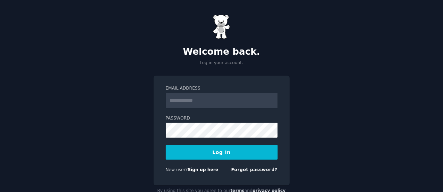
click at [187, 105] on input "Email Address" at bounding box center [222, 99] width 112 height 15
type input "**********"
click at [283, 151] on div "**********" at bounding box center [222, 130] width 136 height 110
click at [245, 172] on link "Forgot password?" at bounding box center [255, 169] width 46 height 5
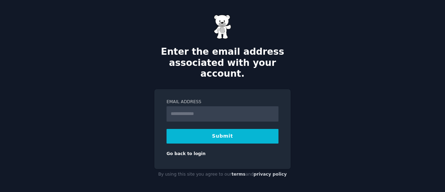
click at [190, 106] on input "Email Address" at bounding box center [223, 113] width 112 height 15
click at [185, 141] on form "Email Address Submit Go back to login" at bounding box center [223, 128] width 112 height 58
click at [185, 151] on link "Go back to login" at bounding box center [186, 153] width 39 height 5
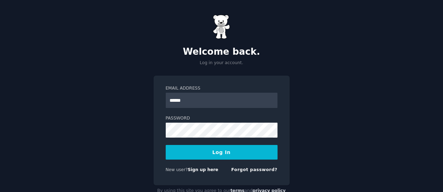
type input "**********"
click at [236, 167] on div "New user? Sign up here Forgot password?" at bounding box center [222, 171] width 112 height 9
click at [251, 168] on link "Forgot password?" at bounding box center [255, 169] width 46 height 5
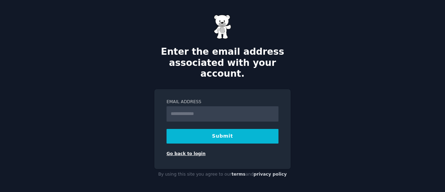
click at [178, 151] on link "Go back to login" at bounding box center [186, 153] width 39 height 5
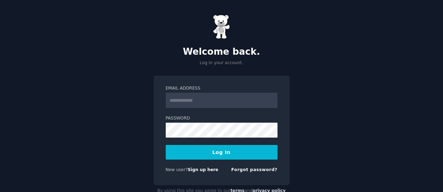
click at [180, 98] on input "Email Address" at bounding box center [222, 99] width 112 height 15
click at [201, 99] on input "Email Address" at bounding box center [222, 99] width 112 height 15
type input "**********"
click at [213, 150] on button "Log In" at bounding box center [222, 152] width 112 height 15
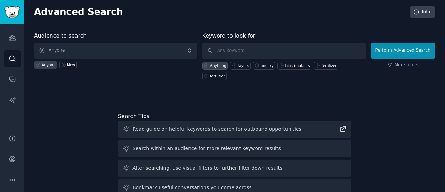
scroll to position [44, 0]
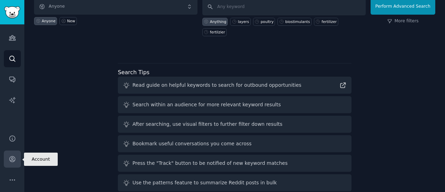
click at [11, 161] on icon "Sidebar" at bounding box center [12, 159] width 6 height 6
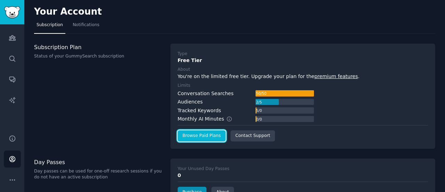
click at [193, 135] on link "Browse Paid Plans" at bounding box center [202, 135] width 48 height 11
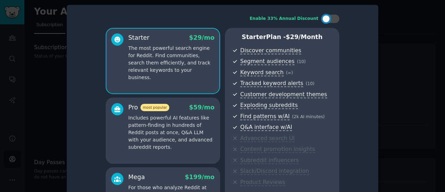
scroll to position [56, 0]
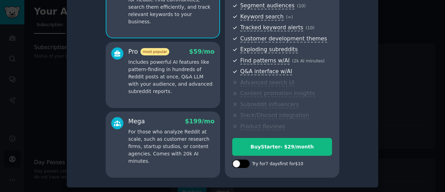
click at [238, 164] on div at bounding box center [237, 164] width 8 height 8
checkbox input "true"
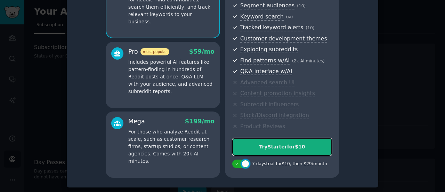
click at [299, 143] on div "Try Starter for $10" at bounding box center [282, 146] width 99 height 7
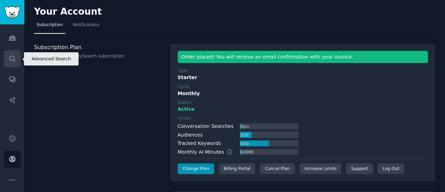
click at [15, 52] on link "Search" at bounding box center [12, 58] width 17 height 17
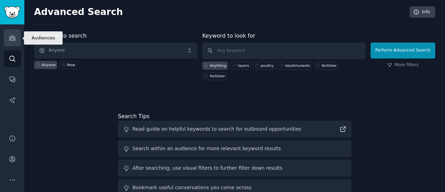
click at [18, 40] on link "Audiences" at bounding box center [12, 37] width 17 height 17
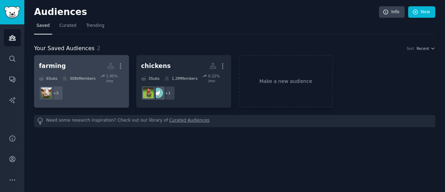
click at [102, 61] on h2 "farming Custom Audience More" at bounding box center [81, 66] width 85 height 12
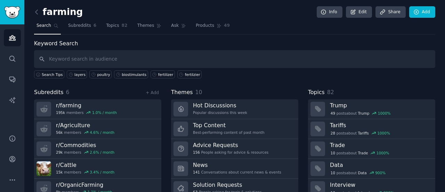
click at [282, 59] on input "text" at bounding box center [234, 59] width 401 height 18
type input "start strong"
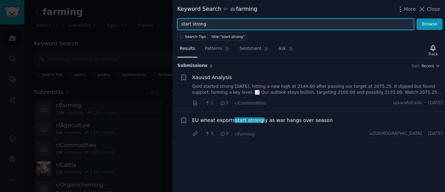
drag, startPoint x: 213, startPoint y: 20, endPoint x: 171, endPoint y: 22, distance: 41.8
click at [171, 22] on div "Keyword Search in farming More Close start strong Browse Search Tips title:"sta…" at bounding box center [222, 96] width 445 height 192
click at [417, 18] on button "Browse" at bounding box center [430, 24] width 26 height 12
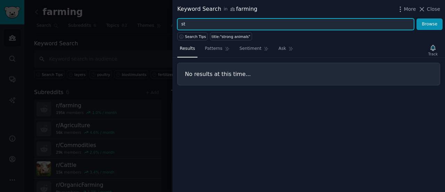
type input "s"
click at [417, 18] on button "Browse" at bounding box center [430, 24] width 26 height 12
type input "r"
click at [417, 18] on button "Browse" at bounding box center [430, 24] width 26 height 12
drag, startPoint x: 233, startPoint y: 25, endPoint x: 170, endPoint y: 25, distance: 63.3
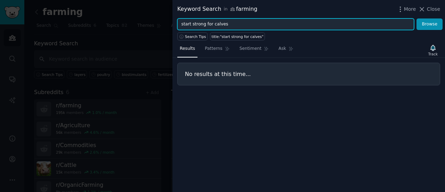
click at [170, 25] on div "Keyword Search in farming More Close start strong for calves Browse Search Tips…" at bounding box center [222, 96] width 445 height 192
click at [417, 18] on button "Browse" at bounding box center [430, 24] width 26 height 12
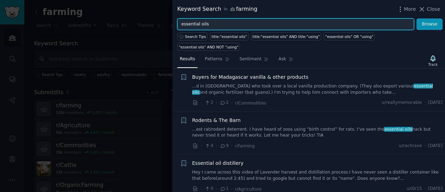
scroll to position [42, 0]
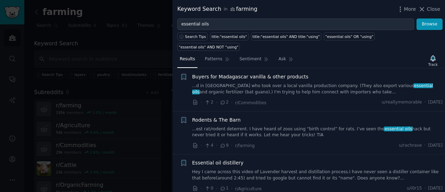
click at [228, 116] on span "Rodents & The Barn" at bounding box center [216, 119] width 49 height 7
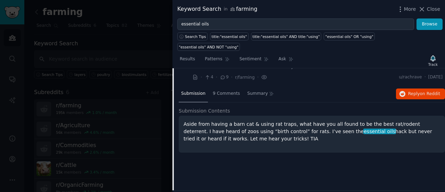
scroll to position [113, 0]
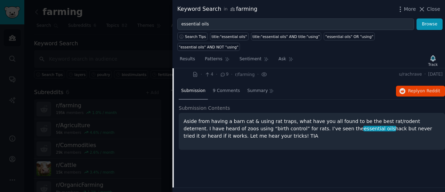
drag, startPoint x: 237, startPoint y: 125, endPoint x: 181, endPoint y: 104, distance: 59.4
click at [181, 113] on div "Aside from having a barn cat & using rat traps, what have you all found to be t…" at bounding box center [312, 131] width 266 height 37
copy p "Aside from having a barn cat & using rat traps, what have you all found to be t…"
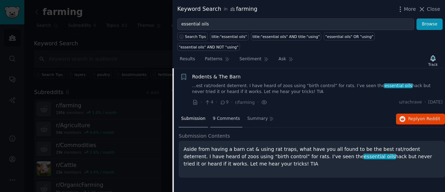
click at [226, 111] on div "9 Comments" at bounding box center [226, 119] width 32 height 17
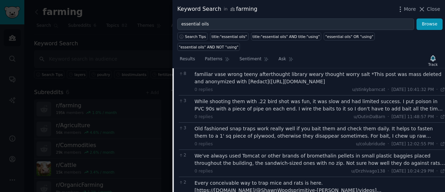
scroll to position [61, 0]
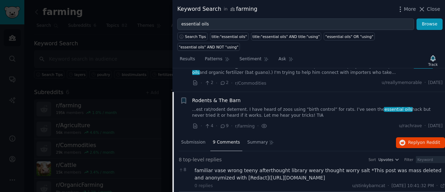
click at [220, 97] on span "Rodents & The Barn" at bounding box center [216, 100] width 49 height 7
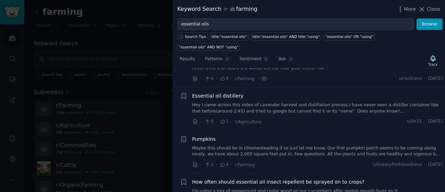
scroll to position [115, 0]
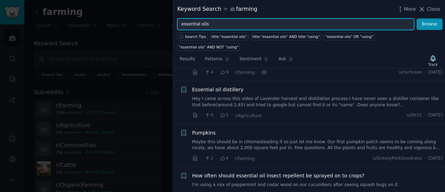
drag, startPoint x: 217, startPoint y: 25, endPoint x: 167, endPoint y: 24, distance: 49.7
click at [167, 24] on div "Keyword Search in farming More Close essential oils Browse Search Tips title:"e…" at bounding box center [222, 96] width 445 height 192
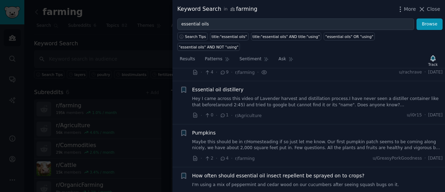
click at [241, 172] on span "How often should essential oil insect repellent be sprayed on to crops?" at bounding box center [278, 175] width 172 height 7
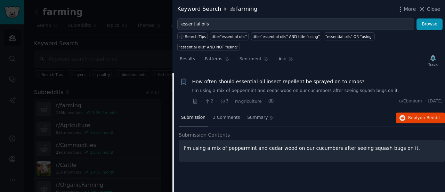
scroll to position [213, 0]
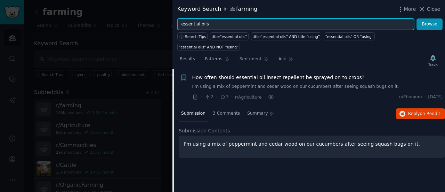
click at [220, 25] on input "essential oils" at bounding box center [295, 24] width 237 height 12
type input "essential oil"
click at [417, 18] on button "Browse" at bounding box center [430, 24] width 26 height 12
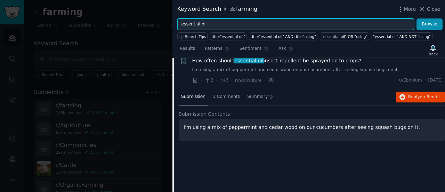
scroll to position [0, 0]
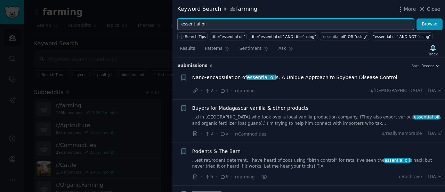
drag, startPoint x: 207, startPoint y: 24, endPoint x: 163, endPoint y: 26, distance: 43.5
click at [163, 26] on div "Keyword Search in farming More Close essential oil Browse Search Tips title:"es…" at bounding box center [222, 96] width 445 height 192
type input "natural antibiotic"
click at [417, 18] on button "Browse" at bounding box center [430, 24] width 26 height 12
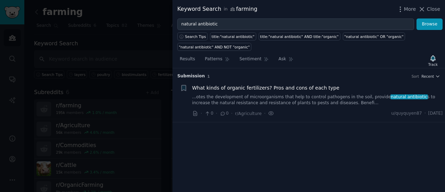
click at [260, 89] on span "What kinds of organic fertilizers? Pros and cons of each type" at bounding box center [265, 87] width 147 height 7
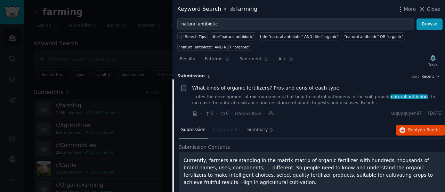
click at [222, 84] on span "What kinds of organic fertilizers? Pros and cons of each type" at bounding box center [265, 87] width 147 height 7
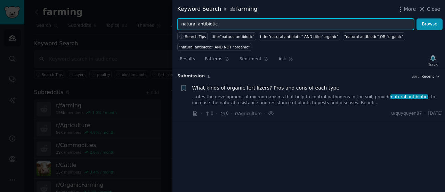
drag, startPoint x: 216, startPoint y: 25, endPoint x: 156, endPoint y: 27, distance: 60.5
click at [156, 27] on div "Keyword Search in farming More Close natural antibiotic Browse Search Tips titl…" at bounding box center [222, 96] width 445 height 192
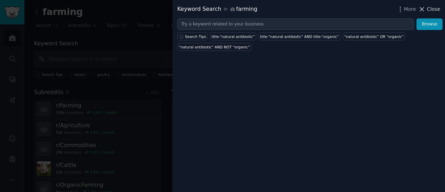
click at [429, 7] on span "Close" at bounding box center [433, 9] width 13 height 7
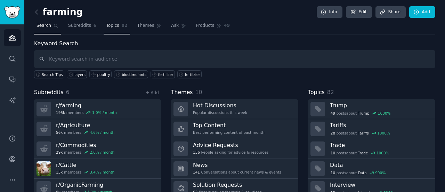
click at [110, 25] on span "Topics" at bounding box center [112, 26] width 13 height 6
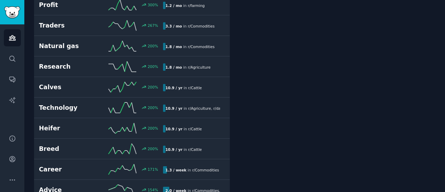
scroll to position [318, 0]
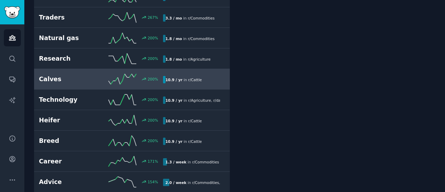
click at [74, 75] on h2 "Calves" at bounding box center [70, 79] width 62 height 9
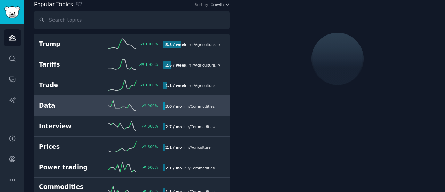
scroll to position [39, 0]
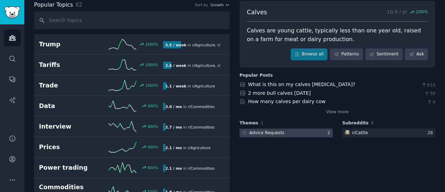
click at [271, 133] on div "Advice Requests" at bounding box center [266, 133] width 35 height 6
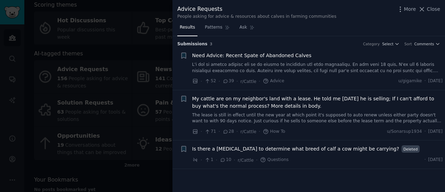
click at [287, 67] on link at bounding box center [317, 68] width 251 height 12
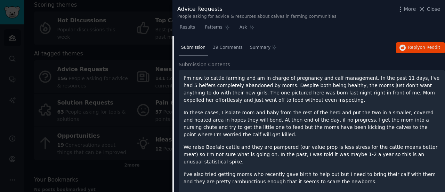
scroll to position [38, 0]
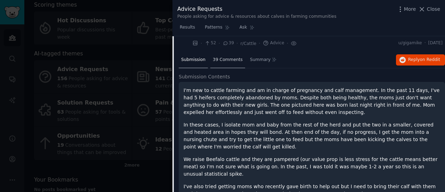
click at [224, 59] on span "39 Comments" at bounding box center [228, 60] width 30 height 6
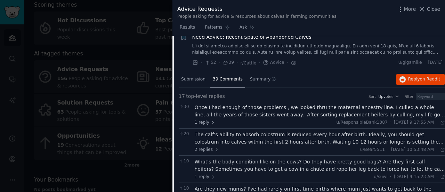
scroll to position [0, 0]
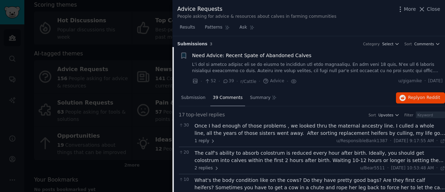
click at [232, 55] on span "Need Advice: Recent Spate of Abandoned Calves" at bounding box center [251, 55] width 119 height 7
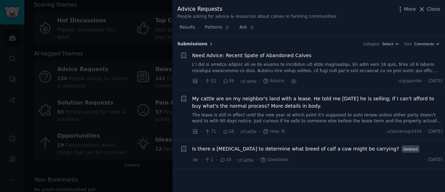
click at [424, 6] on icon at bounding box center [421, 9] width 7 height 7
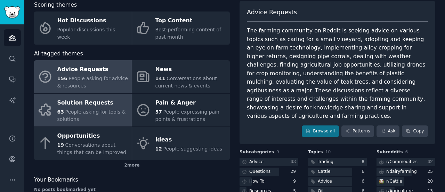
click at [79, 109] on span "People asking for tools & solutions" at bounding box center [91, 115] width 68 height 13
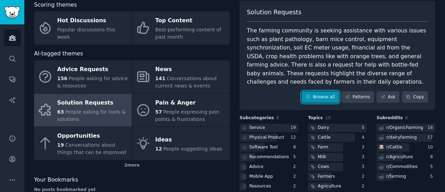
click at [321, 91] on link "Browse all" at bounding box center [320, 97] width 37 height 12
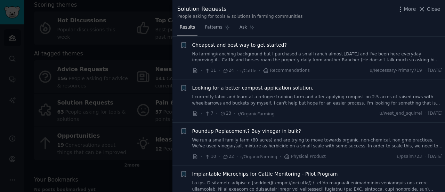
scroll to position [365, 0]
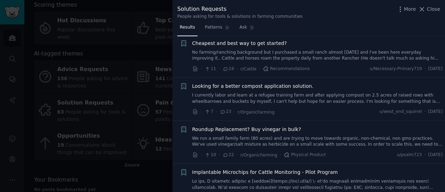
click at [232, 86] on span "Looking for a better compost application solution." at bounding box center [252, 85] width 121 height 7
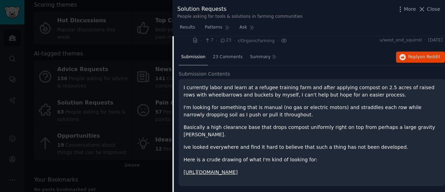
scroll to position [436, 0]
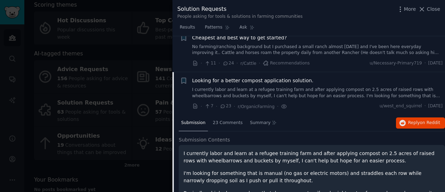
click at [233, 79] on span "Looking for a better compost application solution." at bounding box center [252, 80] width 121 height 7
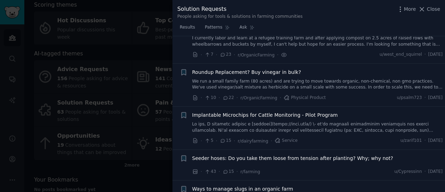
scroll to position [423, 0]
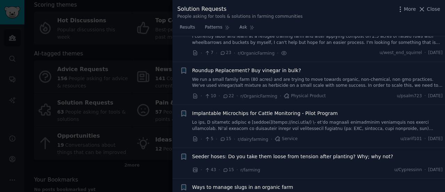
click at [233, 72] on span "Roundup Replacement? Buy vinegar in bulk?" at bounding box center [246, 70] width 109 height 7
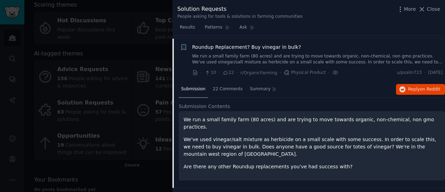
scroll to position [448, 0]
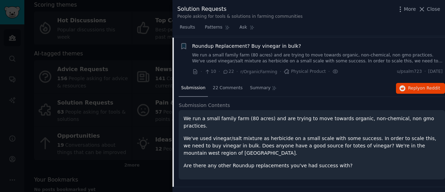
click at [233, 44] on span "Roundup Replacement? Buy vinegar in bulk?" at bounding box center [246, 45] width 109 height 7
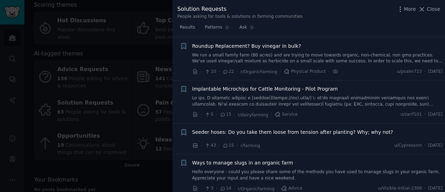
click at [229, 90] on span "Implantable Microchips for Cattle Monitoring - Pilot Program" at bounding box center [265, 88] width 146 height 7
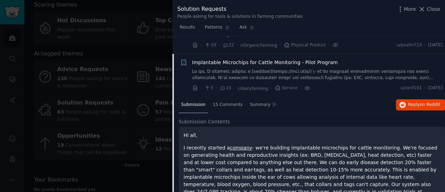
scroll to position [474, 0]
click at [230, 66] on div "Implantable Microchips for Cattle Monitoring - Pilot Program" at bounding box center [317, 70] width 251 height 22
click at [232, 62] on span "Implantable Microchips for Cattle Monitoring - Pilot Program" at bounding box center [265, 62] width 146 height 7
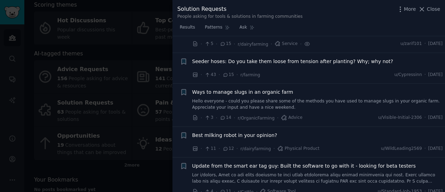
scroll to position [519, 0]
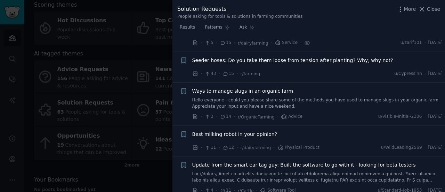
click at [232, 88] on span "Ways to manage slugs in an organic farm" at bounding box center [242, 90] width 101 height 7
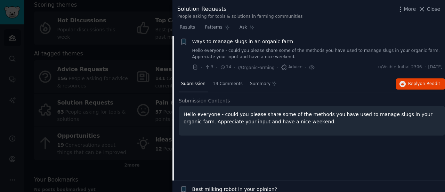
scroll to position [569, 0]
click at [230, 84] on span "14 Comments" at bounding box center [228, 84] width 30 height 6
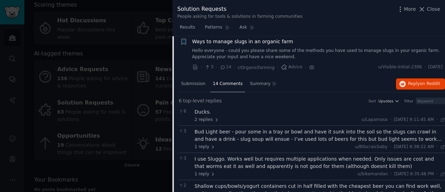
click at [234, 39] on span "Ways to manage slugs in an organic farm" at bounding box center [242, 41] width 101 height 7
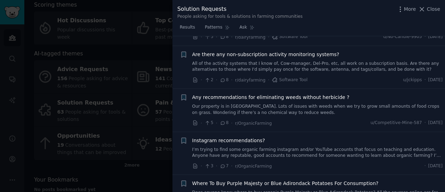
scroll to position [852, 0]
click at [232, 94] on span "Any recommendations for eliminating weeds without herbicide ?" at bounding box center [270, 96] width 157 height 7
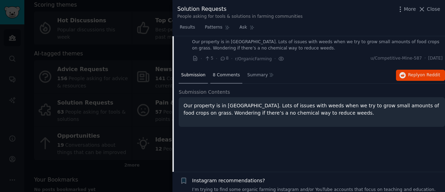
scroll to position [900, 0]
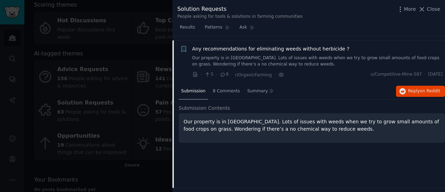
click at [235, 50] on div "Any recommendations for eliminating weeds without herbicide ? Our property is i…" at bounding box center [317, 56] width 251 height 22
click at [235, 46] on span "Any recommendations for eliminating weeds without herbicide ?" at bounding box center [270, 48] width 157 height 7
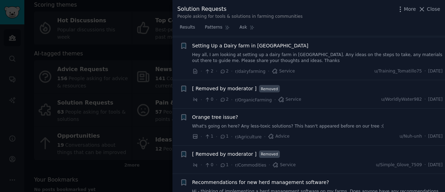
scroll to position [1846, 0]
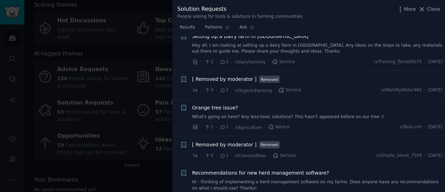
click at [220, 104] on span "Orange tree issue?" at bounding box center [215, 107] width 46 height 7
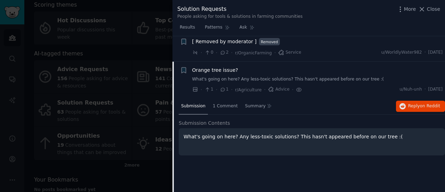
scroll to position [1889, 0]
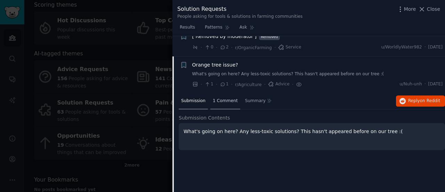
click at [222, 93] on div "1 Comment" at bounding box center [225, 101] width 30 height 17
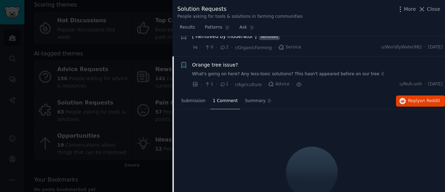
click at [216, 61] on span "Orange tree issue?" at bounding box center [215, 64] width 46 height 7
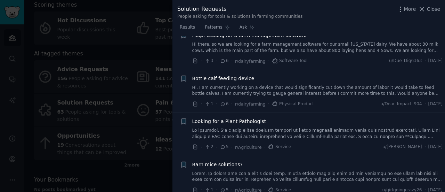
scroll to position [1065, 0]
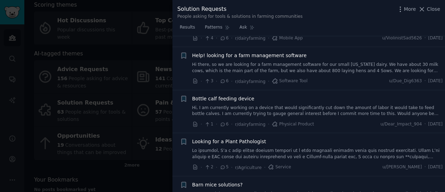
click at [419, 9] on div "More Close" at bounding box center [418, 9] width 43 height 9
click at [420, 9] on div "More Close" at bounding box center [418, 9] width 43 height 9
click at [424, 8] on icon at bounding box center [421, 9] width 7 height 7
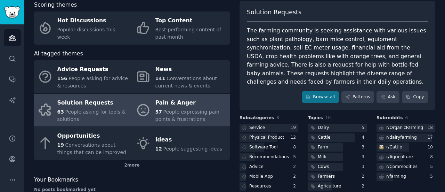
click at [165, 110] on span "People expressing pain points & frustrations" at bounding box center [187, 115] width 64 height 13
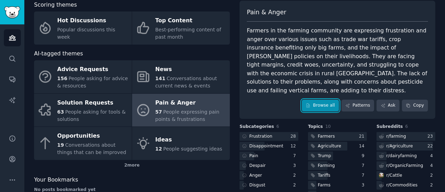
click at [333, 99] on link "Browse all" at bounding box center [320, 105] width 37 height 12
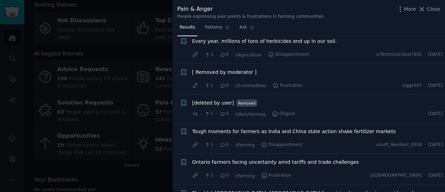
scroll to position [1708, 0]
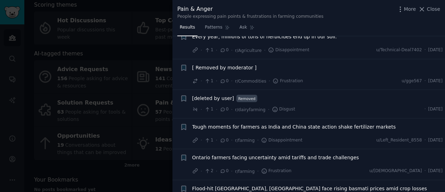
click at [107, 100] on div at bounding box center [222, 96] width 445 height 192
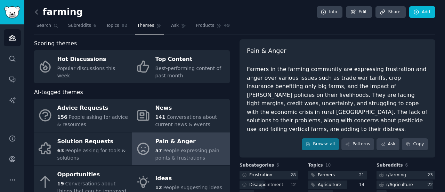
click at [37, 11] on icon at bounding box center [36, 11] width 7 height 7
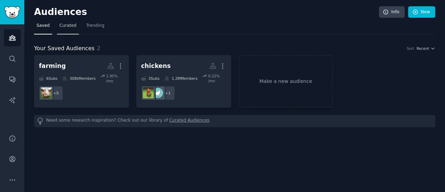
click at [71, 25] on span "Curated" at bounding box center [67, 26] width 17 height 6
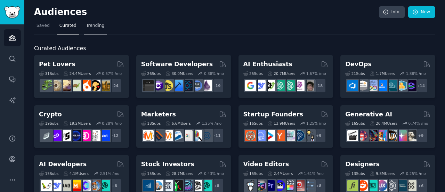
click at [90, 28] on span "Trending" at bounding box center [95, 26] width 18 height 6
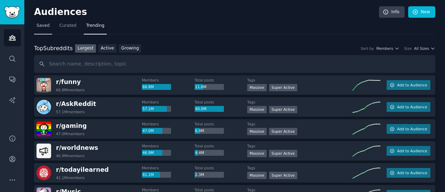
click at [48, 25] on link "Saved" at bounding box center [43, 27] width 18 height 14
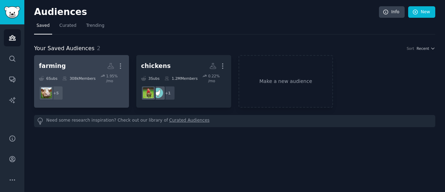
click at [105, 84] on dd "+ 5" at bounding box center [81, 92] width 85 height 19
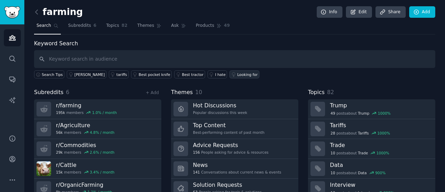
click at [237, 73] on div "Looking for" at bounding box center [247, 74] width 21 height 5
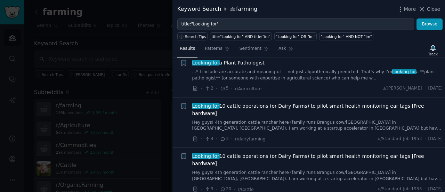
scroll to position [829, 0]
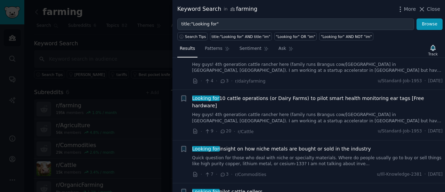
click at [134, 49] on div at bounding box center [222, 96] width 445 height 192
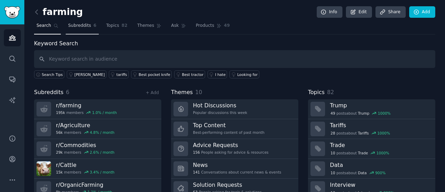
click at [68, 25] on span "Subreddits" at bounding box center [79, 26] width 23 height 6
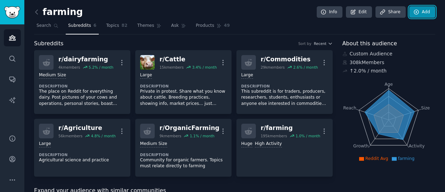
click at [417, 16] on link "Add" at bounding box center [422, 12] width 26 height 12
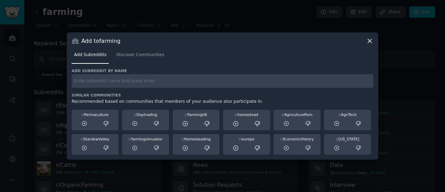
click at [179, 77] on input "text" at bounding box center [223, 81] width 302 height 14
click at [144, 55] on span "Discover Communities" at bounding box center [140, 55] width 48 height 6
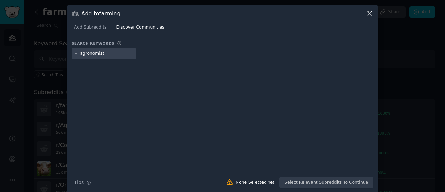
type input "agronomist"
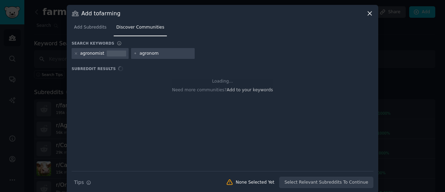
type input "agronomy"
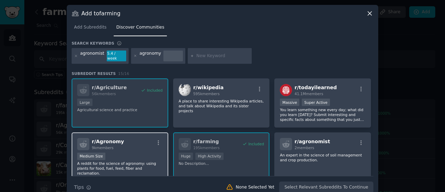
click at [140, 142] on div "r/ Agronomy 9k members" at bounding box center [120, 144] width 86 height 12
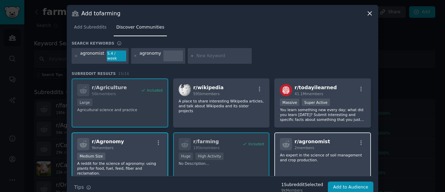
click at [312, 145] on div "2 members" at bounding box center [311, 147] width 35 height 5
click at [196, 53] on input "text" at bounding box center [222, 56] width 53 height 6
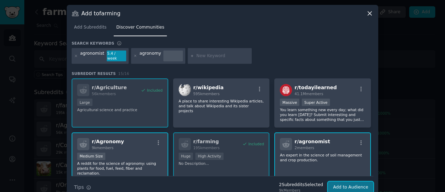
click at [355, 181] on button "Add to Audience" at bounding box center [351, 187] width 46 height 12
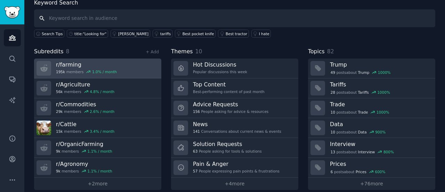
scroll to position [47, 0]
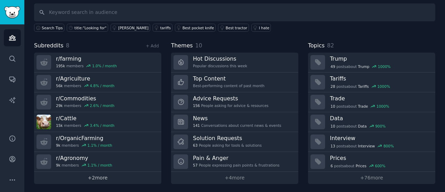
click at [96, 173] on link "+ 2 more" at bounding box center [97, 177] width 127 height 12
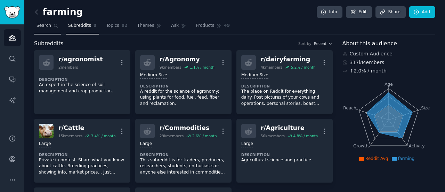
click at [49, 26] on link "Search" at bounding box center [47, 27] width 27 height 14
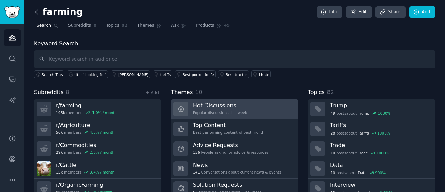
click at [208, 113] on div "Popular discussions this week" at bounding box center [220, 112] width 54 height 5
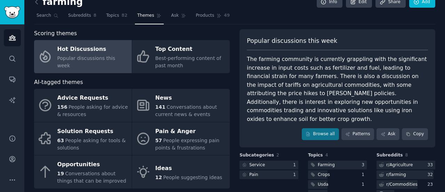
scroll to position [10, 0]
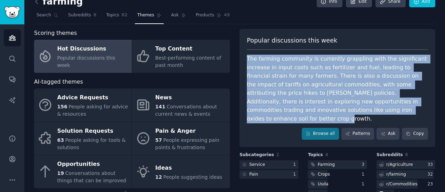
drag, startPoint x: 338, startPoint y: 108, endPoint x: 236, endPoint y: 59, distance: 112.7
click at [236, 59] on div "Scoring themes Hot Discussions Popular discussions this week Top Content Best-p…" at bounding box center [234, 127] width 401 height 197
copy div "The farming community is currently grappling with the significant increase in i…"
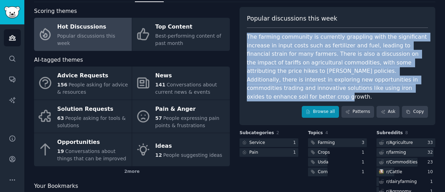
scroll to position [32, 0]
click at [324, 106] on link "Browse all" at bounding box center [320, 112] width 37 height 12
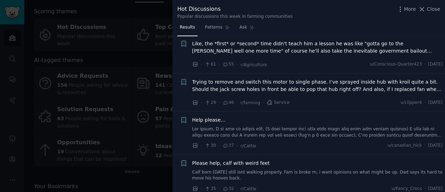
scroll to position [684, 0]
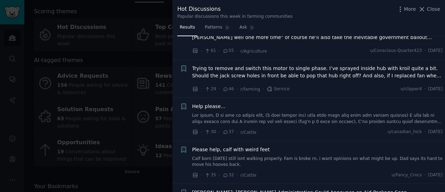
click at [210, 103] on span "Help please..." at bounding box center [208, 106] width 33 height 7
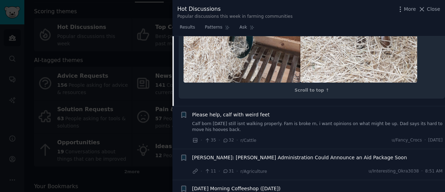
scroll to position [1657, 0]
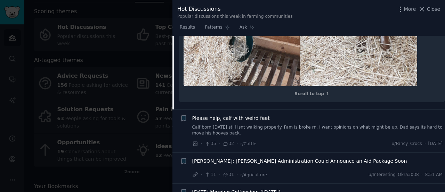
click at [250, 114] on span "Please help, calf with weird feet" at bounding box center [231, 117] width 78 height 7
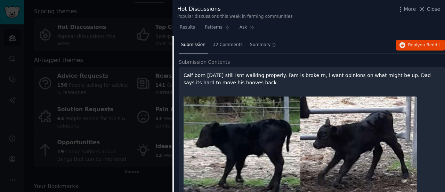
scroll to position [824, 0]
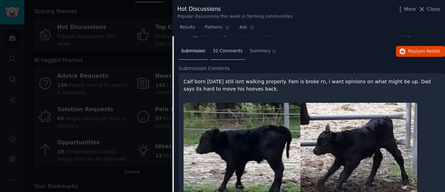
click at [224, 48] on span "32 Comments" at bounding box center [228, 51] width 30 height 6
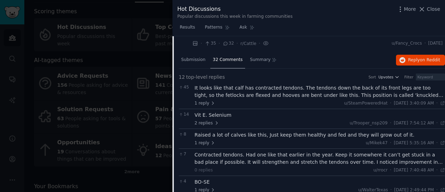
scroll to position [815, 0]
click at [194, 57] on span "Submission" at bounding box center [193, 60] width 24 height 6
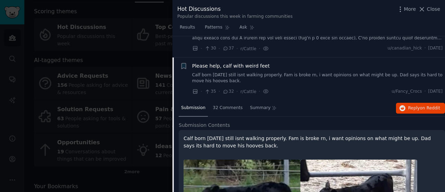
scroll to position [766, 0]
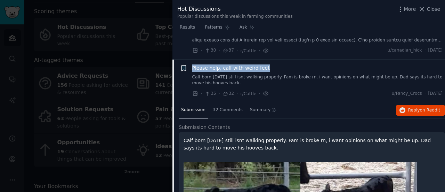
drag, startPoint x: 272, startPoint y: 64, endPoint x: 187, endPoint y: 64, distance: 85.2
click at [187, 64] on div "+ Please help, calf with weird feet Calf born [DATE] still isnt walking properl…" at bounding box center [311, 80] width 263 height 33
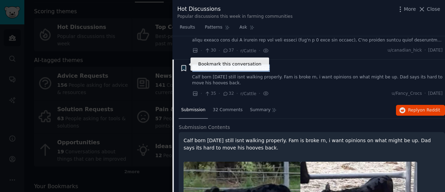
copy span "Please help, calf with weird feet"
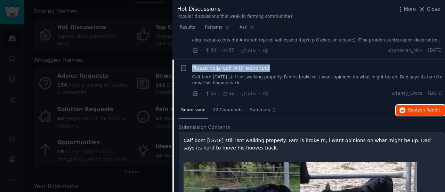
click at [421, 107] on span "on Reddit" at bounding box center [430, 109] width 20 height 5
click at [218, 64] on span "Please help, calf with weird feet" at bounding box center [231, 67] width 78 height 7
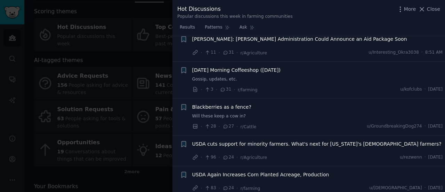
scroll to position [840, 0]
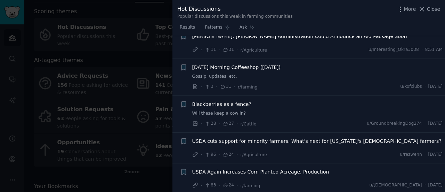
click at [227, 64] on span "[DATE] Morning Coffeeshop ([DATE])" at bounding box center [236, 67] width 88 height 7
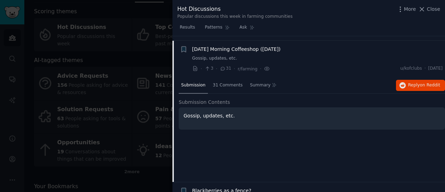
scroll to position [858, 0]
click at [220, 82] on span "31 Comments" at bounding box center [228, 85] width 30 height 6
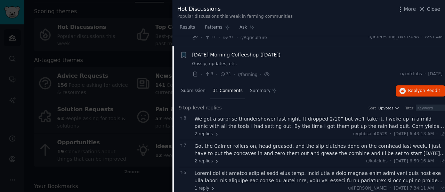
scroll to position [843, 0]
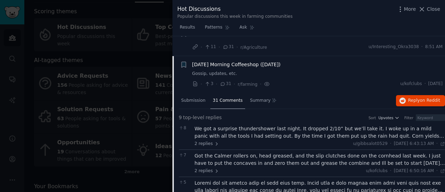
click at [227, 97] on span "31 Comments" at bounding box center [228, 100] width 30 height 6
click at [231, 61] on span "[DATE] Morning Coffeeshop ([DATE])" at bounding box center [236, 64] width 88 height 7
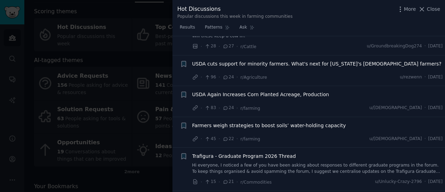
scroll to position [917, 0]
click at [275, 116] on li "+ Farmers weigh strategies to boost soils’ water-holding capacity · 45 · 22 · r…" at bounding box center [308, 131] width 273 height 31
click at [274, 121] on span "Farmers weigh strategies to boost soils’ water-holding capacity" at bounding box center [269, 124] width 154 height 7
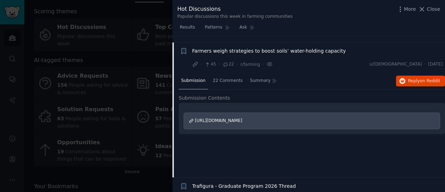
scroll to position [993, 0]
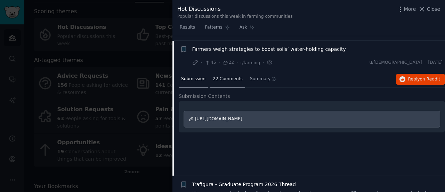
click at [225, 76] on span "22 Comments" at bounding box center [228, 79] width 30 height 6
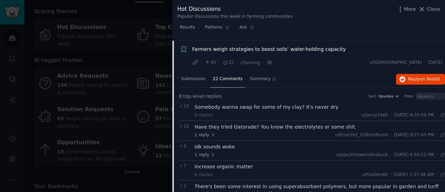
click at [227, 104] on div "Somebody wanna swap for some of my clay? It's never dry" at bounding box center [320, 106] width 251 height 7
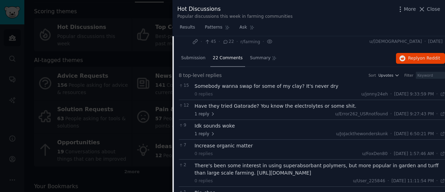
scroll to position [1013, 0]
click at [220, 56] on span "22 Comments" at bounding box center [228, 59] width 30 height 6
click at [200, 56] on span "Submission" at bounding box center [193, 59] width 24 height 6
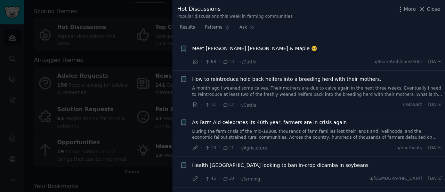
scroll to position [1586, 0]
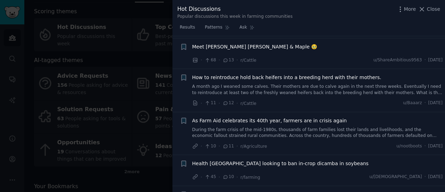
click at [221, 48] on span "Meet [PERSON_NAME] [PERSON_NAME] & Maple 🥹" at bounding box center [254, 46] width 125 height 7
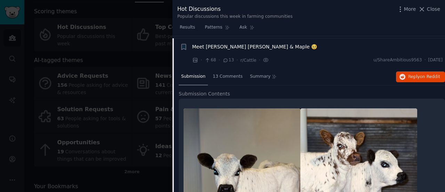
scroll to position [1484, 0]
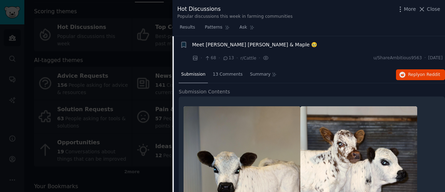
click at [219, 43] on span "Meet [PERSON_NAME] [PERSON_NAME] & Maple 🥹" at bounding box center [254, 44] width 125 height 7
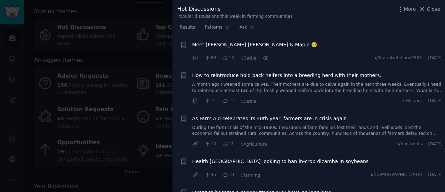
click at [237, 75] on span "How to reintroduce hold back heifers into a breeding herd with their mothers." at bounding box center [286, 75] width 189 height 7
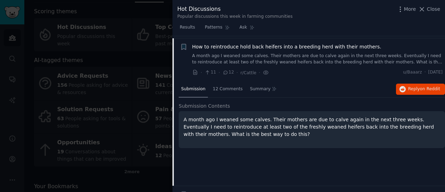
scroll to position [1514, 0]
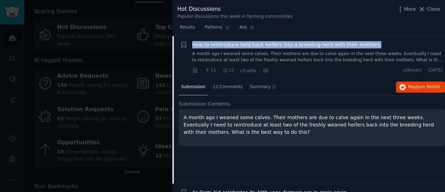
drag, startPoint x: 366, startPoint y: 42, endPoint x: 191, endPoint y: 45, distance: 175.9
click at [191, 45] on div "+ How to reintroduce hold back heifers into a breeding herd with their mothers.…" at bounding box center [311, 57] width 263 height 33
copy span "How to reintroduce hold back heifers into a breeding herd with their mothers."
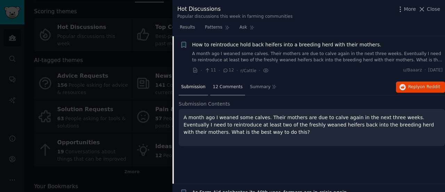
click at [219, 91] on div "12 Comments" at bounding box center [227, 87] width 35 height 17
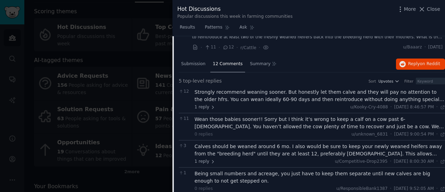
scroll to position [1537, 0]
click at [231, 111] on div "12 Strongly recommend weaning sooner. But honestly let them calve and they will…" at bounding box center [312, 99] width 266 height 27
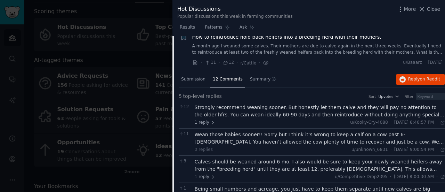
scroll to position [1521, 0]
click at [230, 35] on nav "Results Patterns Ask" at bounding box center [217, 29] width 80 height 14
click at [230, 38] on span "How to reintroduce hold back heifers into a breeding herd with their mothers." at bounding box center [286, 37] width 189 height 7
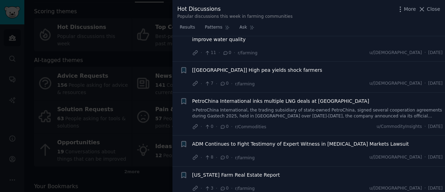
scroll to position [3467, 0]
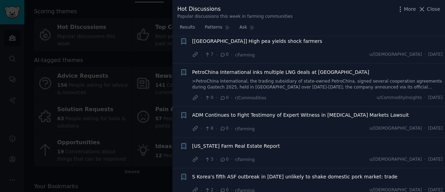
click at [138, 122] on div at bounding box center [222, 96] width 445 height 192
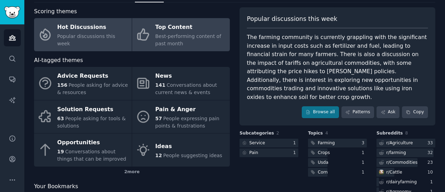
click at [166, 33] on span "Best-performing content of past month" at bounding box center [188, 39] width 66 height 13
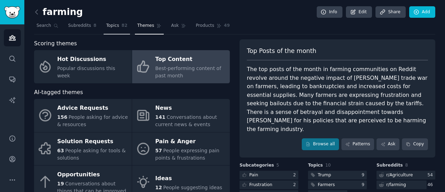
click at [108, 26] on span "Topics" at bounding box center [112, 26] width 13 height 6
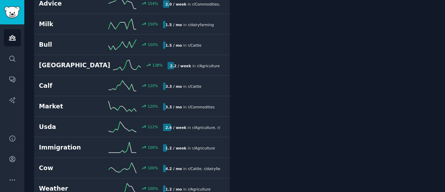
scroll to position [500, 0]
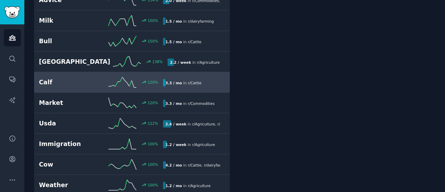
click at [87, 78] on h2 "Calf" at bounding box center [70, 82] width 62 height 9
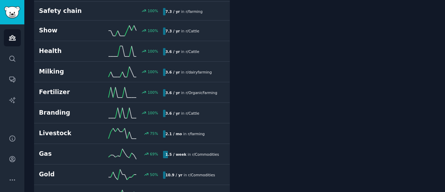
scroll to position [718, 0]
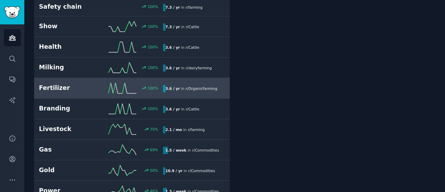
click at [95, 83] on h2 "Fertilizer" at bounding box center [70, 87] width 62 height 9
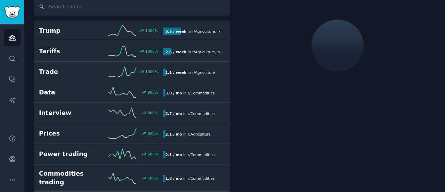
scroll to position [39, 0]
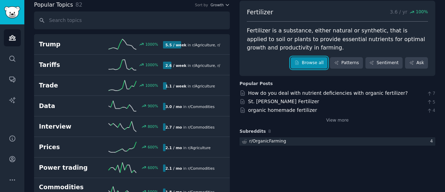
click at [310, 65] on link "Browse all" at bounding box center [309, 63] width 37 height 12
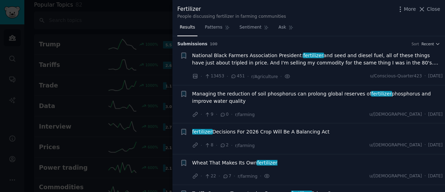
click at [131, 78] on div at bounding box center [222, 96] width 445 height 192
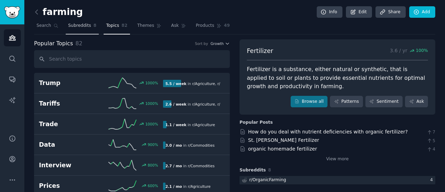
click at [81, 26] on span "Subreddits" at bounding box center [79, 26] width 23 height 6
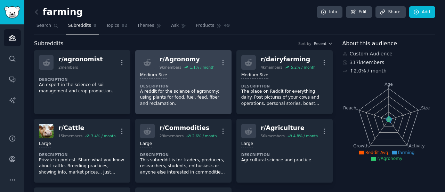
click at [193, 82] on div "Medium Size Description A reddit for the science of agronomy: using plants for …" at bounding box center [183, 89] width 87 height 39
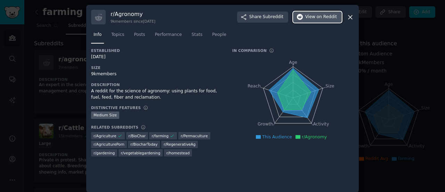
click at [312, 18] on span "View on Reddit" at bounding box center [321, 17] width 32 height 6
click at [124, 35] on link "Topics" at bounding box center [118, 36] width 18 height 14
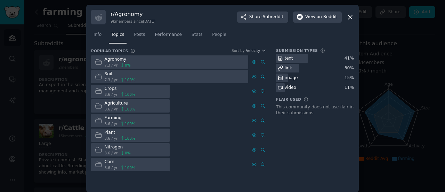
click at [95, 76] on icon at bounding box center [98, 76] width 6 height 5
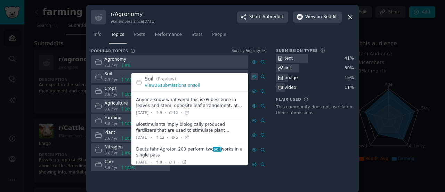
click at [255, 77] on icon at bounding box center [254, 76] width 4 height 3
click at [252, 77] on icon at bounding box center [254, 76] width 4 height 3
click at [188, 86] on link "View 36 submissions on soil" at bounding box center [173, 85] width 56 height 5
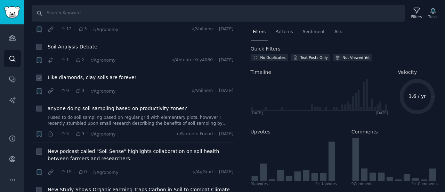
scroll to position [183, 0]
click at [140, 104] on span "anyone doing soil sampling based on productivity zones?" at bounding box center [117, 107] width 139 height 7
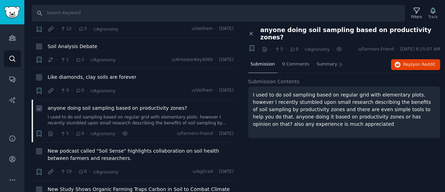
click at [79, 132] on icon at bounding box center [78, 133] width 4 height 3
click at [75, 131] on icon at bounding box center [78, 133] width 6 height 5
click at [292, 61] on span "9 Comments" at bounding box center [295, 64] width 27 height 6
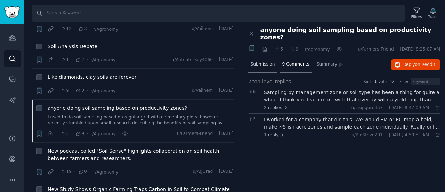
click at [264, 61] on span "Submission" at bounding box center [263, 64] width 24 height 6
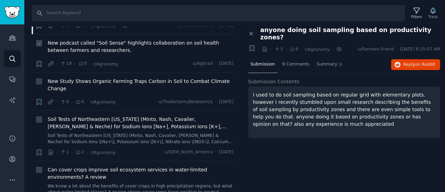
scroll to position [292, 0]
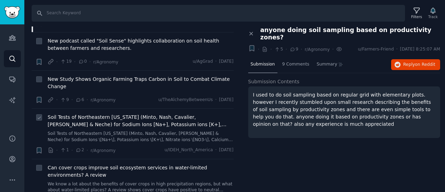
click at [129, 113] on span "Soil Tests of Northeastern [US_STATE] (Minto, Nash, Cavalier, [PERSON_NAME] & N…" at bounding box center [141, 120] width 186 height 15
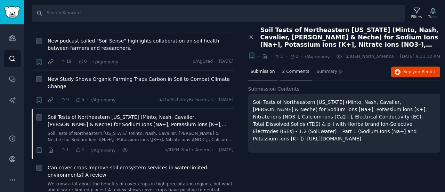
click at [291, 68] on span "2 Comments" at bounding box center [295, 71] width 27 height 6
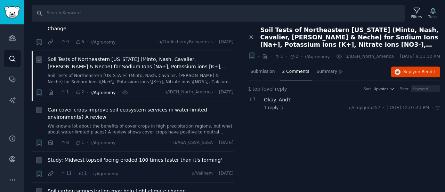
scroll to position [351, 0]
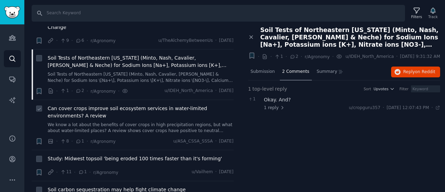
click at [112, 105] on span "Can cover crops improve soil ecosystem services in water-limited environments? …" at bounding box center [141, 112] width 186 height 15
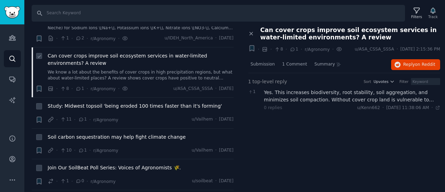
scroll to position [404, 0]
click at [114, 102] on span "Study: Midwest topsoil 'being eroded 100 times faster than it's forming'" at bounding box center [135, 105] width 175 height 7
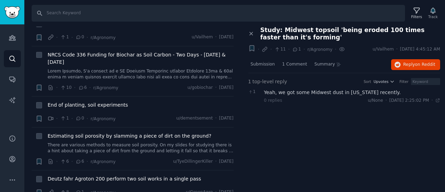
scroll to position [757, 0]
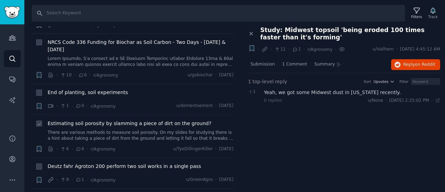
click at [97, 120] on span "Estimating soil porosity by slamming a piece of dirt on the ground?" at bounding box center [130, 123] width 164 height 7
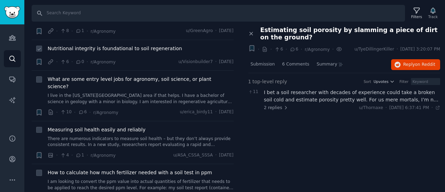
scroll to position [910, 0]
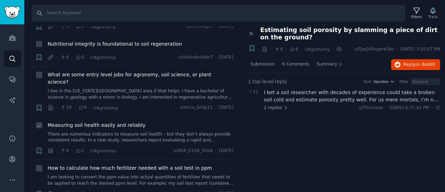
click at [102, 121] on span "Measuring soil health easily and reliably" at bounding box center [97, 124] width 98 height 7
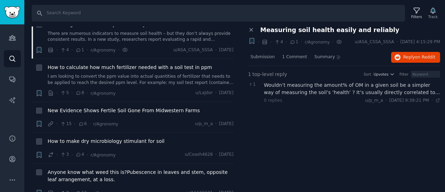
scroll to position [1011, 0]
click at [104, 137] on span "How to make dry microbiology stimulant for soil" at bounding box center [106, 140] width 117 height 7
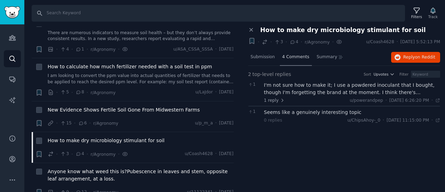
click at [291, 56] on span "4 Comments" at bounding box center [295, 57] width 27 height 6
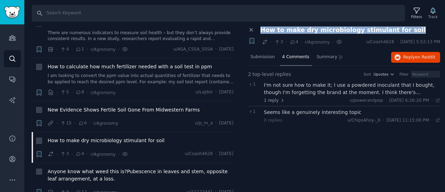
drag, startPoint x: 403, startPoint y: 30, endPoint x: 260, endPoint y: 26, distance: 142.9
click at [260, 26] on div "How to make dry microbiology stimulant for soil" at bounding box center [348, 29] width 185 height 7
copy span "How to make dry microbiology stimulant for soil"
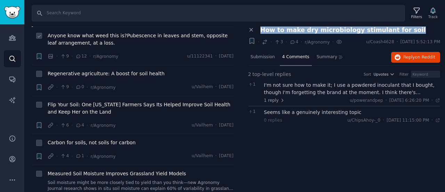
scroll to position [1151, 0]
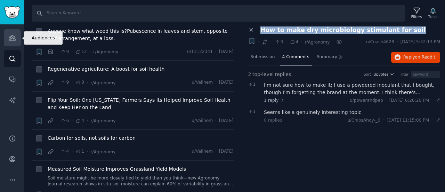
click at [11, 43] on link "Audiences" at bounding box center [12, 37] width 17 height 17
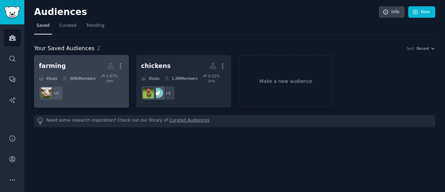
click at [98, 71] on h2 "farming More" at bounding box center [81, 66] width 85 height 12
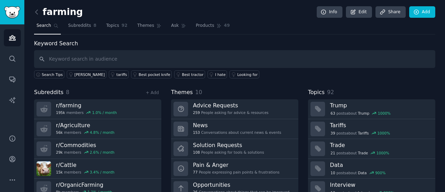
click at [274, 60] on input "text" at bounding box center [234, 59] width 401 height 18
type input "yield"
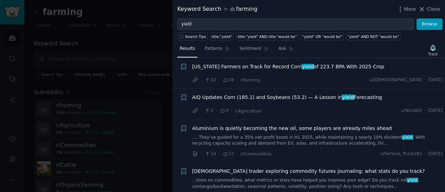
scroll to position [362, 0]
click at [258, 63] on span "[US_STATE] Farmers on Track for Record Corn yield of 223.7 BPA With 2025 Crop" at bounding box center [288, 66] width 192 height 7
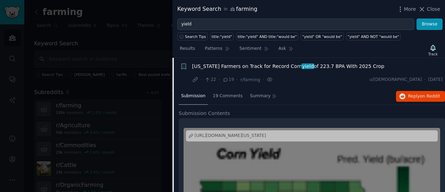
scroll to position [361, 0]
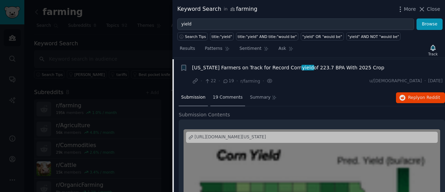
click at [227, 97] on span "19 Comments" at bounding box center [228, 97] width 30 height 6
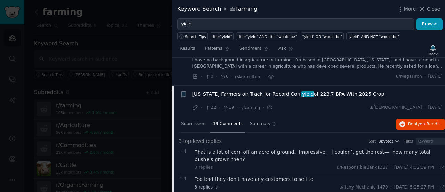
scroll to position [332, 0]
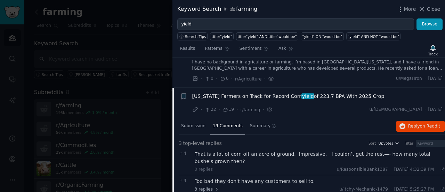
click at [232, 95] on span "[US_STATE] Farmers on Track for Record Corn yield of 223.7 BPA With 2025 Crop" at bounding box center [288, 95] width 192 height 7
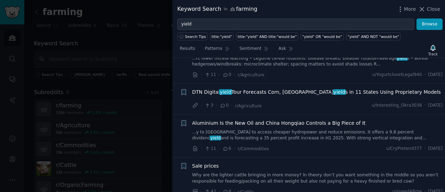
scroll to position [590, 0]
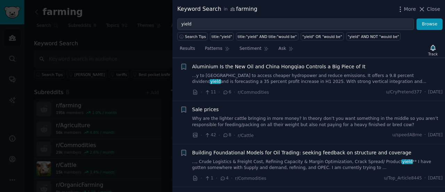
click at [207, 106] on span "Sale prices" at bounding box center [205, 109] width 27 height 7
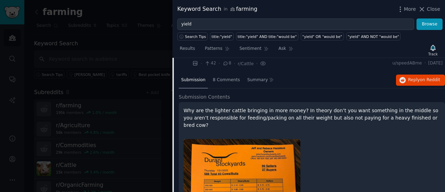
scroll to position [654, 0]
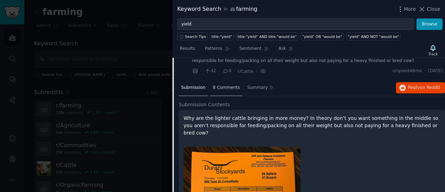
click at [223, 84] on span "8 Comments" at bounding box center [226, 87] width 27 height 6
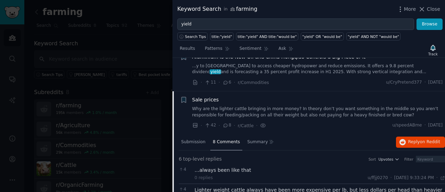
scroll to position [600, 0]
click at [202, 98] on span "Sale prices" at bounding box center [205, 99] width 27 height 7
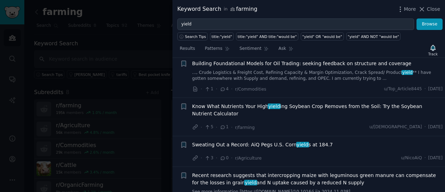
scroll to position [680, 0]
click at [209, 104] on span "Know What Nutrients Your High yield ing Soybean Crop Removes from the Soil: Try…" at bounding box center [317, 109] width 251 height 15
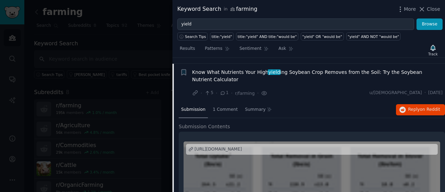
scroll to position [717, 0]
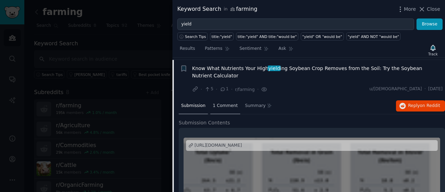
click at [218, 104] on span "1 Comment" at bounding box center [225, 106] width 25 height 6
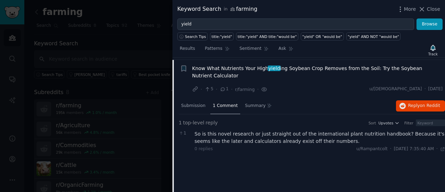
click at [234, 67] on span "Know What Nutrients Your High yield ing Soybean Crop Removes from the Soil: Try…" at bounding box center [317, 72] width 251 height 15
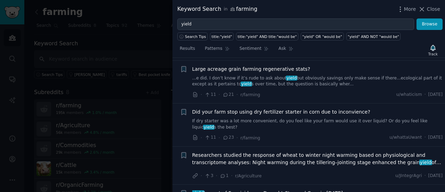
scroll to position [1732, 0]
click at [244, 108] on span "Did your farm stop using dry fertilizer starter in corn due to inconvience?" at bounding box center [281, 111] width 178 height 7
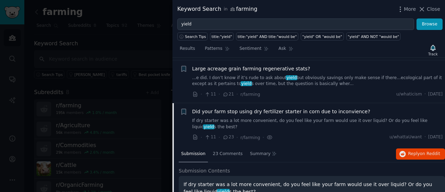
scroll to position [1751, 0]
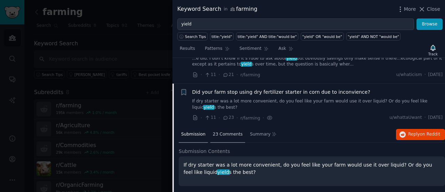
click at [216, 131] on span "23 Comments" at bounding box center [228, 134] width 30 height 6
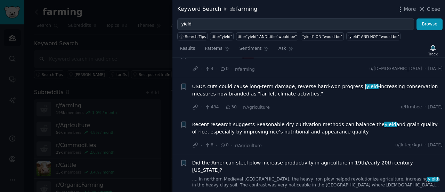
scroll to position [2340, 0]
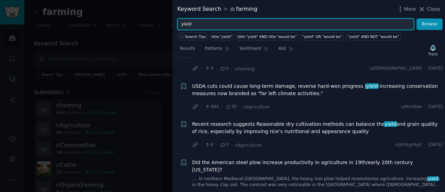
drag, startPoint x: 245, startPoint y: 26, endPoint x: 163, endPoint y: 27, distance: 81.4
click at [163, 27] on div "Keyword Search in farming More Close yield Browse Search Tips title:"yield" tit…" at bounding box center [222, 96] width 445 height 192
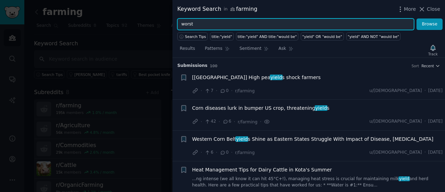
click at [417, 18] on button "Browse" at bounding box center [430, 24] width 26 height 12
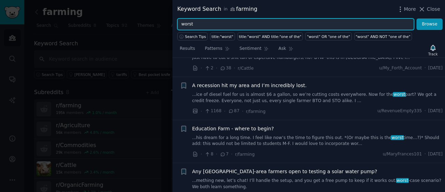
scroll to position [236, 0]
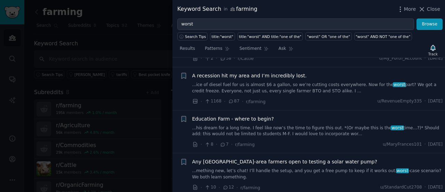
click at [257, 82] on link "...ice of diesel fuel for us is almost $6 a gallon, so we’re cutting costs ever…" at bounding box center [317, 88] width 251 height 12
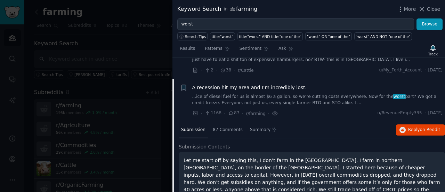
scroll to position [219, 0]
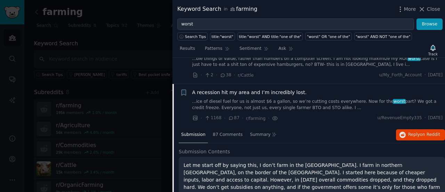
click at [261, 98] on link "...ice of diesel fuel for us is almost $6 a gallon, so we’re cutting costs ever…" at bounding box center [317, 104] width 251 height 12
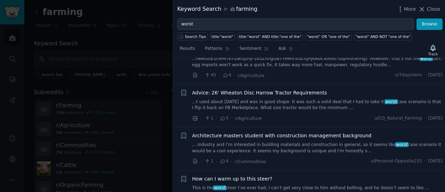
scroll to position [442, 0]
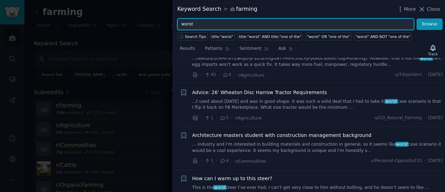
drag, startPoint x: 227, startPoint y: 23, endPoint x: 172, endPoint y: 21, distance: 55.3
click at [172, 21] on div "Keyword Search in farming More Close worst Browse Search Tips title:"worst" tit…" at bounding box center [222, 96] width 445 height 192
type input "eggs"
click at [417, 18] on button "Browse" at bounding box center [430, 24] width 26 height 12
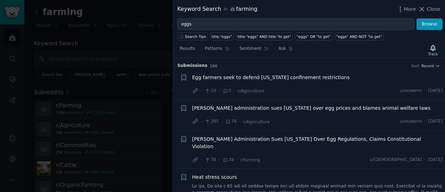
click at [108, 31] on div at bounding box center [222, 96] width 445 height 192
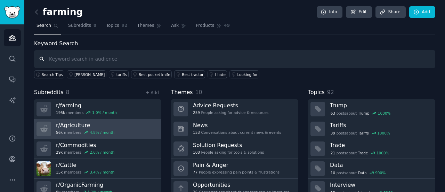
scroll to position [47, 0]
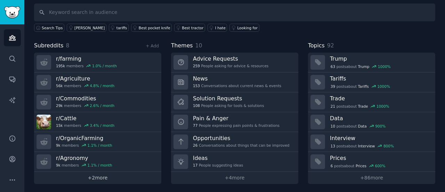
click at [94, 176] on link "+ 2 more" at bounding box center [97, 177] width 127 height 12
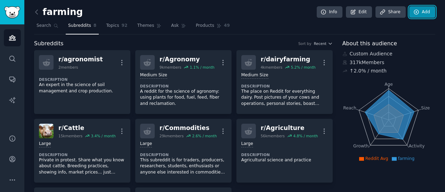
click at [413, 12] on icon at bounding box center [416, 12] width 6 height 6
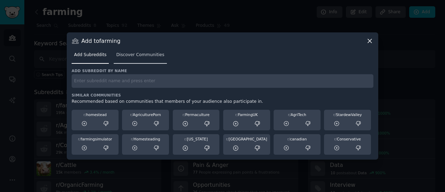
click at [125, 58] on link "Discover Communities" at bounding box center [140, 56] width 53 height 14
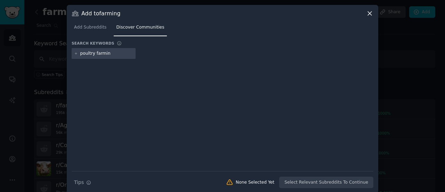
type input "poultry farming"
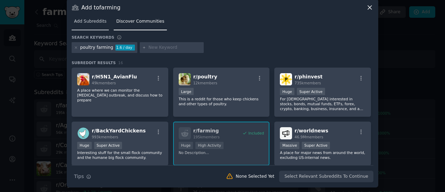
click at [91, 23] on span "Add Subreddits" at bounding box center [90, 21] width 32 height 6
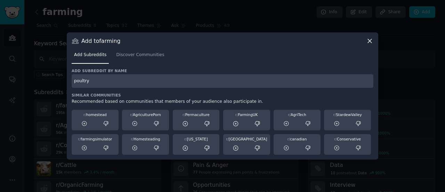
type input "poultry"
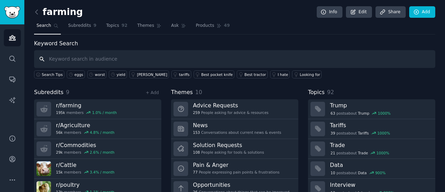
scroll to position [47, 0]
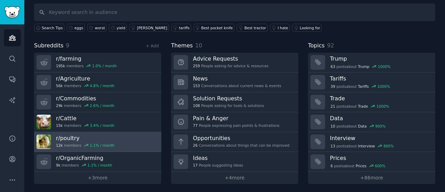
click at [103, 143] on div "1.1 % / month" at bounding box center [102, 145] width 25 height 5
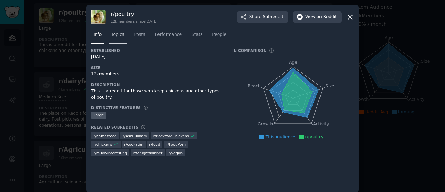
click at [121, 32] on span "Topics" at bounding box center [117, 35] width 13 height 6
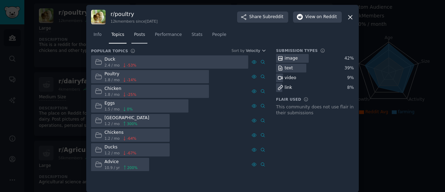
click at [136, 37] on span "Posts" at bounding box center [139, 35] width 11 height 6
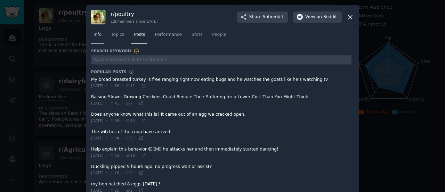
click at [95, 32] on span "Info" at bounding box center [98, 35] width 8 height 6
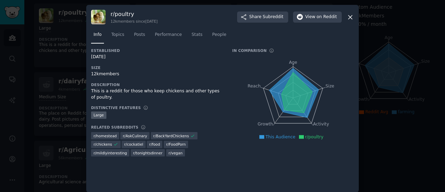
click at [349, 21] on div "r/ poultry 12k members since [DATE] Share Subreddit View on Reddit" at bounding box center [222, 17] width 263 height 15
click at [346, 17] on div "r/ poultry 12k members since [DATE] Share Subreddit View on Reddit" at bounding box center [222, 17] width 263 height 15
click at [354, 16] on div "r/ poultry 12k members since [DATE] Share Subreddit View on Reddit Info Topics …" at bounding box center [222, 98] width 273 height 187
click at [351, 16] on icon at bounding box center [350, 17] width 7 height 7
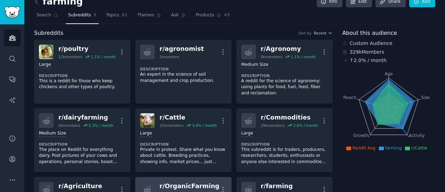
scroll to position [10, 0]
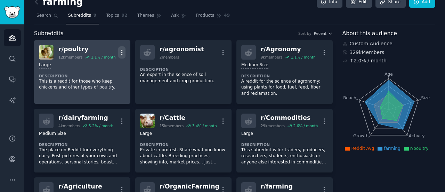
click at [123, 47] on button "More" at bounding box center [121, 52] width 7 height 12
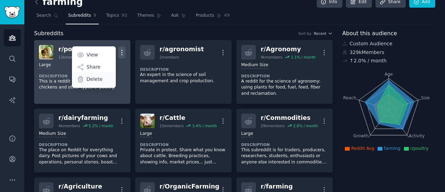
click at [108, 73] on div "Delete" at bounding box center [93, 79] width 41 height 15
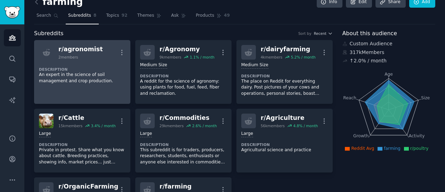
click at [102, 75] on p "An expert in the science of soil management and crop production." at bounding box center [82, 78] width 87 height 12
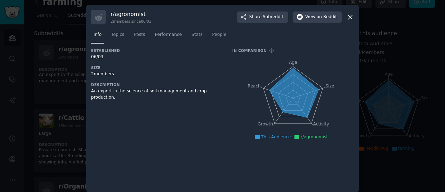
click at [348, 18] on icon at bounding box center [350, 17] width 7 height 7
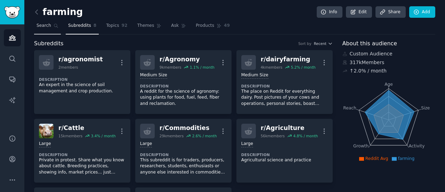
click at [50, 27] on link "Search" at bounding box center [47, 27] width 27 height 14
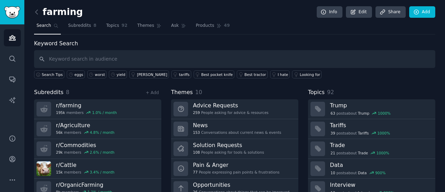
scroll to position [47, 0]
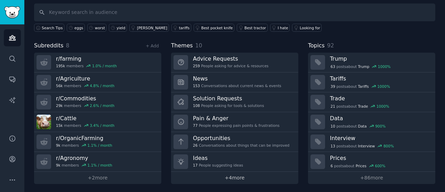
click at [236, 173] on link "+ 4 more" at bounding box center [234, 177] width 127 height 12
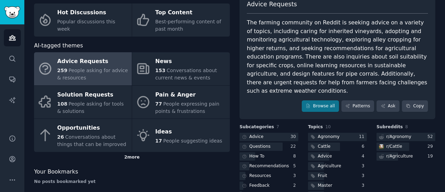
click at [136, 152] on div "2 more" at bounding box center [132, 157] width 196 height 11
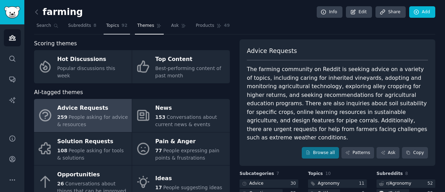
click at [113, 26] on span "Topics" at bounding box center [112, 26] width 13 height 6
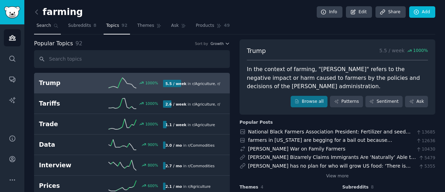
click at [38, 26] on span "Search" at bounding box center [44, 26] width 15 height 6
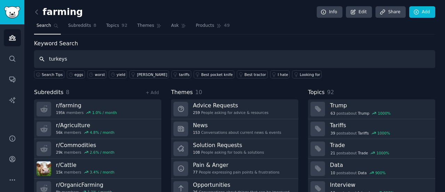
type input "turkeys"
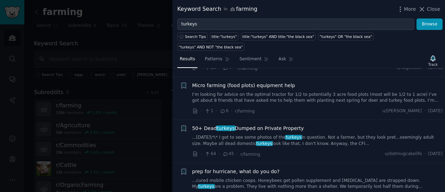
scroll to position [807, 0]
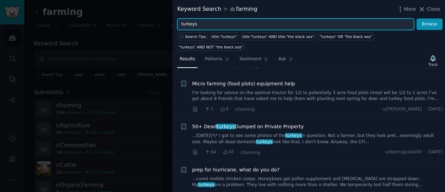
drag, startPoint x: 198, startPoint y: 24, endPoint x: 167, endPoint y: 23, distance: 31.3
click at [167, 23] on div "Keyword Search in farming More Close turkeys Browse Search Tips title:"turkeys"…" at bounding box center [222, 96] width 445 height 192
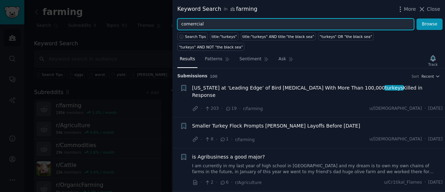
click at [191, 24] on input "comerrcial" at bounding box center [295, 24] width 237 height 12
type input "commercial poultry"
click at [417, 18] on button "Browse" at bounding box center [430, 24] width 26 height 12
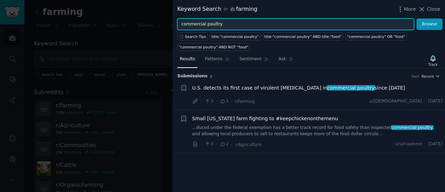
drag, startPoint x: 225, startPoint y: 25, endPoint x: 166, endPoint y: 19, distance: 59.8
click at [166, 19] on div "Keyword Search in farming More Close commercial poultry Browse Search Tips titl…" at bounding box center [222, 96] width 445 height 192
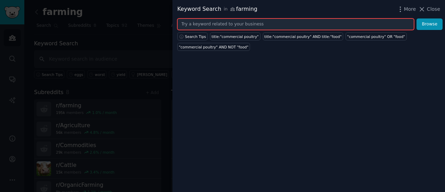
paste input "layer farm"
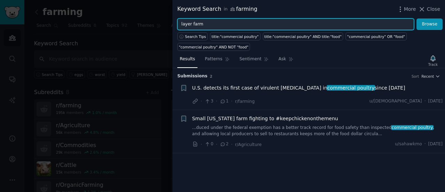
click at [417, 18] on button "Browse" at bounding box center [430, 24] width 26 height 12
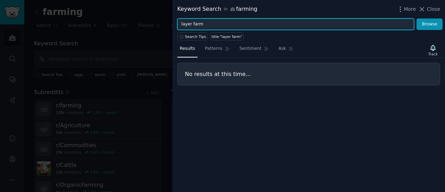
drag, startPoint x: 226, startPoint y: 28, endPoint x: 167, endPoint y: 31, distance: 58.8
click at [167, 31] on div "Keyword Search in farming More Close layer farm Browse Search Tips title:"layer…" at bounding box center [222, 96] width 445 height 192
click at [417, 18] on button "Browse" at bounding box center [430, 24] width 26 height 12
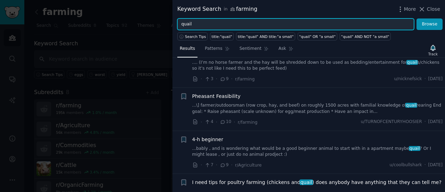
scroll to position [24, 0]
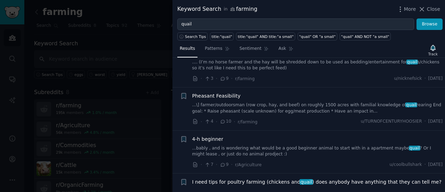
click at [227, 107] on link "...\] farmer/outdoorsman (row crop, hay, and beef) on roughly 1500 acres with f…" at bounding box center [317, 108] width 251 height 12
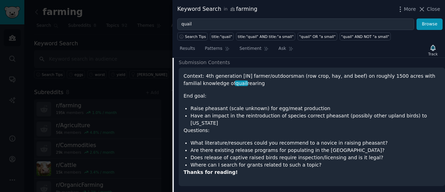
scroll to position [103, 0]
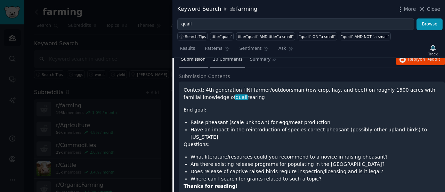
click at [220, 60] on span "10 Comments" at bounding box center [228, 59] width 30 height 6
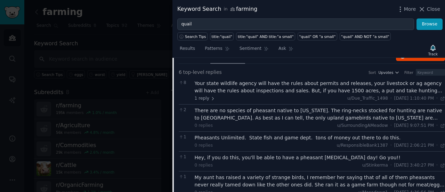
scroll to position [63, 0]
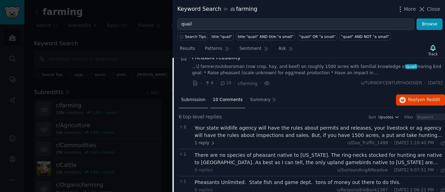
click at [193, 98] on span "Submission" at bounding box center [193, 100] width 24 height 6
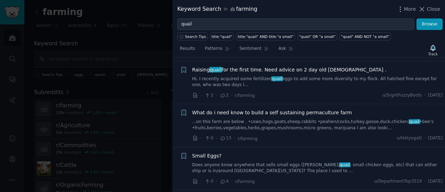
scroll to position [262, 0]
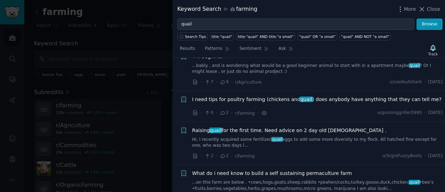
click at [228, 127] on span "Raising quail for the first time. Need advice on 2 day old [DEMOGRAPHIC_DATA] ." at bounding box center [289, 130] width 194 height 7
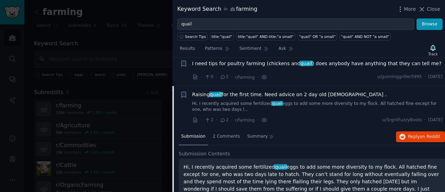
scroll to position [134, 0]
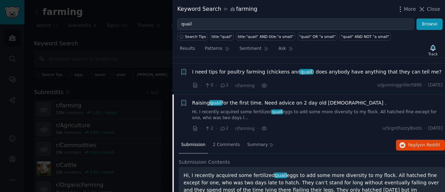
click at [244, 71] on span "I need tips for poultry farming (chickens and quail ) does anybody have anythin…" at bounding box center [316, 71] width 249 height 7
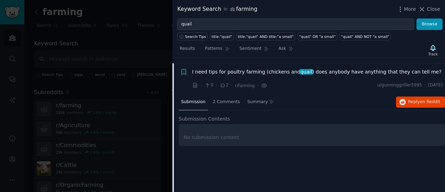
scroll to position [139, 0]
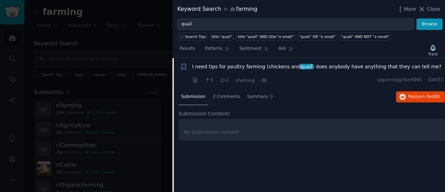
click at [240, 66] on span "I need tips for poultry farming (chickens and quail ) does anybody have anythin…" at bounding box center [316, 66] width 249 height 7
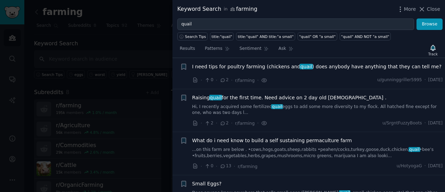
click at [239, 67] on span "I need tips for poultry farming (chickens and quail ) does anybody have anythin…" at bounding box center [316, 66] width 249 height 7
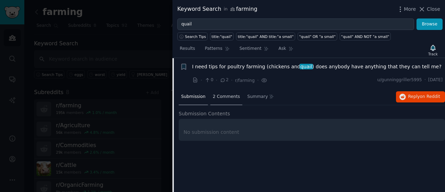
click at [216, 98] on span "2 Comments" at bounding box center [226, 97] width 27 height 6
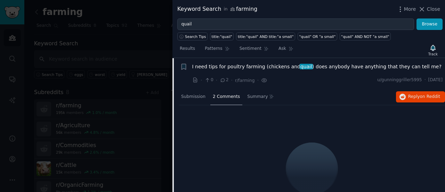
click at [224, 63] on span "I need tips for poultry farming (chickens and quail ) does anybody have anythin…" at bounding box center [316, 66] width 249 height 7
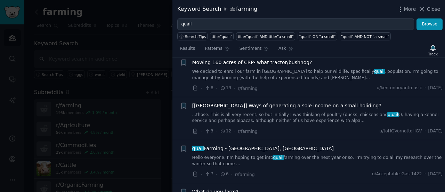
scroll to position [304, 0]
click at [231, 149] on span "quail Farming - [GEOGRAPHIC_DATA], [GEOGRAPHIC_DATA]" at bounding box center [262, 147] width 141 height 7
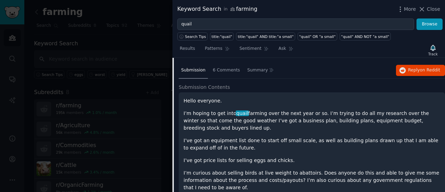
scroll to position [423, 0]
click at [224, 69] on span "6 Comments" at bounding box center [226, 70] width 27 height 6
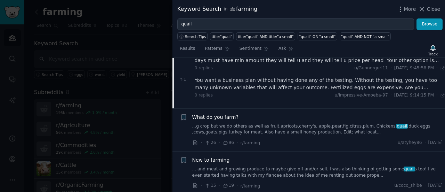
scroll to position [555, 0]
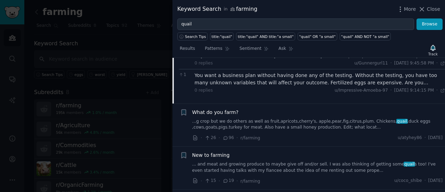
click at [217, 110] on span "What do you farm?" at bounding box center [215, 111] width 46 height 7
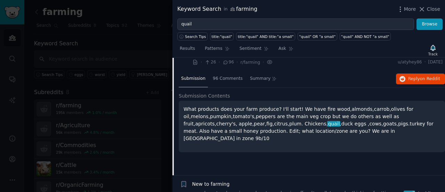
scroll to position [458, 0]
click at [218, 78] on span "96 Comments" at bounding box center [228, 78] width 30 height 6
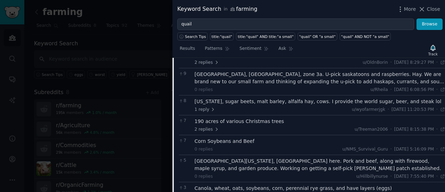
scroll to position [570, 0]
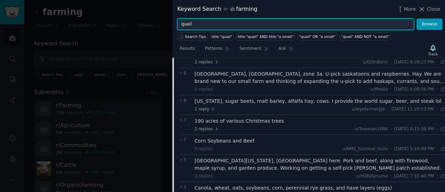
drag, startPoint x: 234, startPoint y: 24, endPoint x: 170, endPoint y: 25, distance: 64.0
click at [170, 25] on div "Keyword Search in farming More Close quail Browse Search Tips title:"quail" tit…" at bounding box center [222, 96] width 445 height 192
type input "w"
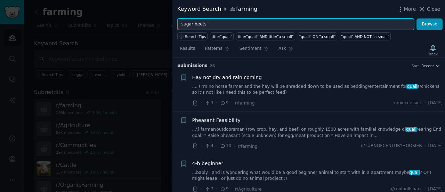
type input "sugar beets"
click at [417, 18] on button "Browse" at bounding box center [430, 24] width 26 height 12
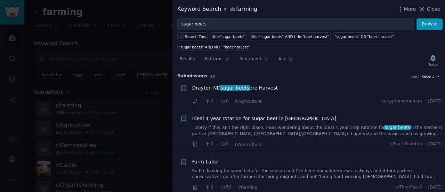
click at [259, 84] on span "Drayton ND sugar beets pre Harvest" at bounding box center [235, 87] width 86 height 7
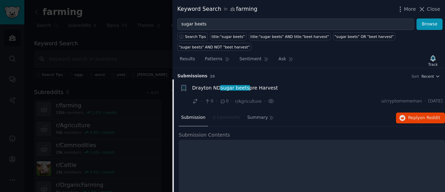
click at [259, 84] on span "Drayton ND sugar beets pre Harvest" at bounding box center [235, 87] width 86 height 7
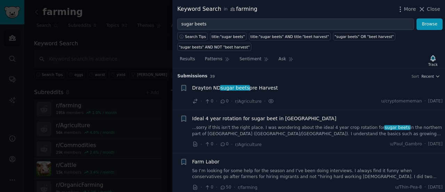
scroll to position [11, 0]
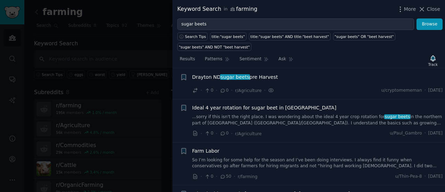
click at [260, 104] on span "Ideal 4 year rotation for sugar beet in [GEOGRAPHIC_DATA]" at bounding box center [264, 107] width 144 height 7
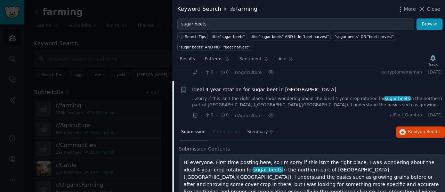
scroll to position [29, 0]
click at [260, 86] on div "Ideal 4 year rotation for sugar beet in [GEOGRAPHIC_DATA] ...sorry if this isn'…" at bounding box center [317, 97] width 251 height 22
click at [259, 86] on span "Ideal 4 year rotation for sugar beet in [GEOGRAPHIC_DATA]" at bounding box center [264, 89] width 144 height 7
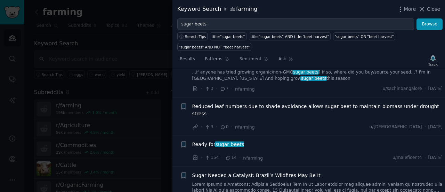
scroll to position [227, 0]
click at [208, 140] on span "Ready for sugar beets" at bounding box center [218, 143] width 52 height 7
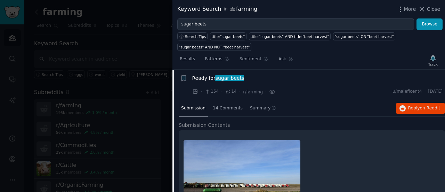
scroll to position [293, 0]
click at [219, 105] on span "14 Comments" at bounding box center [228, 108] width 30 height 6
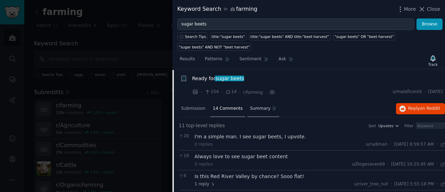
scroll to position [250, 0]
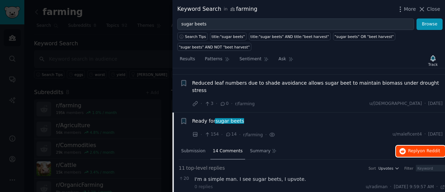
click at [406, 145] on button "Reply on Reddit" at bounding box center [420, 150] width 49 height 11
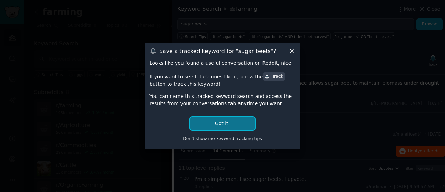
click at [225, 124] on button "Got it!" at bounding box center [222, 123] width 65 height 13
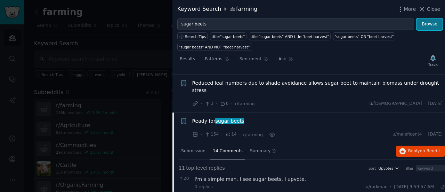
click at [433, 25] on button "Browse" at bounding box center [430, 24] width 26 height 12
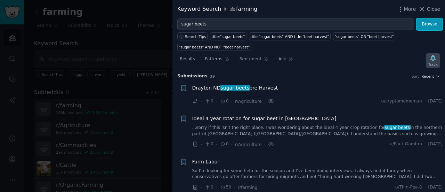
click at [437, 53] on div "Track" at bounding box center [433, 60] width 14 height 15
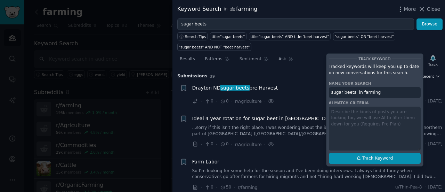
click at [379, 155] on span "Track Keyword" at bounding box center [377, 158] width 31 height 6
type input "sugar beets in farming"
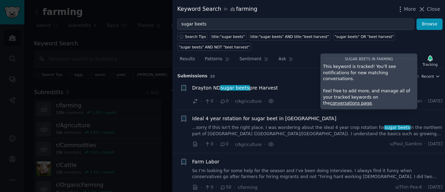
click at [289, 79] on li "+ Drayton ND sugar beets pre Harvest · 0 · 0 · r/Agriculture · u/cryptomememan …" at bounding box center [308, 94] width 273 height 31
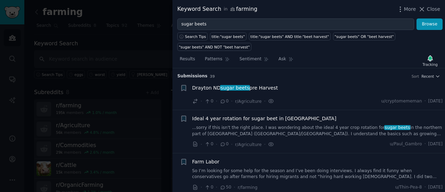
click at [84, 24] on div at bounding box center [222, 96] width 445 height 192
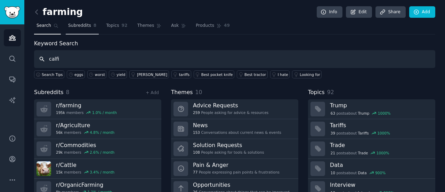
type input "calfi"
click at [68, 21] on link "Subreddits 8" at bounding box center [82, 27] width 33 height 14
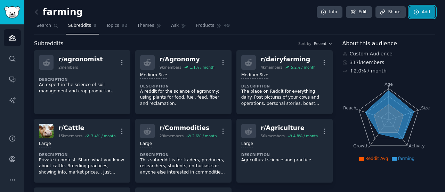
click at [414, 16] on link "Add" at bounding box center [422, 12] width 26 height 12
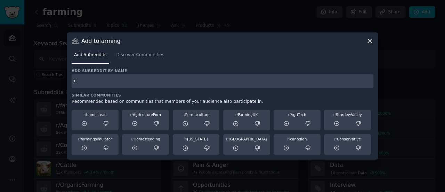
click at [213, 84] on input "c" at bounding box center [223, 81] width 302 height 14
click at [77, 82] on input "[US_STATE] farming" at bounding box center [223, 81] width 302 height 14
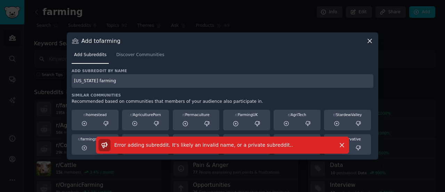
click at [121, 75] on input "[US_STATE] farming" at bounding box center [223, 81] width 302 height 14
drag, startPoint x: 121, startPoint y: 75, endPoint x: 93, endPoint y: 79, distance: 28.3
click at [93, 79] on input "[US_STATE] farming" at bounding box center [223, 81] width 302 height 14
click at [99, 80] on input "[US_STATE] grapes" at bounding box center [223, 81] width 302 height 14
click at [100, 80] on input "[US_STATE] grapes" at bounding box center [223, 81] width 302 height 14
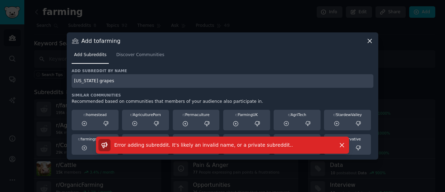
click at [100, 80] on input "[US_STATE] grapes" at bounding box center [223, 81] width 302 height 14
type input "[US_STATE] farmer"
click at [128, 54] on span "Discover Communities" at bounding box center [140, 55] width 48 height 6
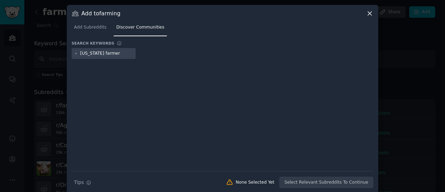
type input "[US_STATE] farmer"
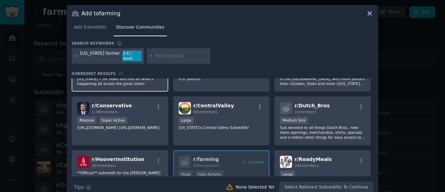
scroll to position [47, 0]
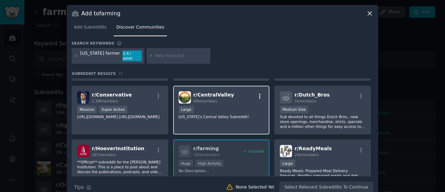
click at [259, 94] on icon "button" at bounding box center [259, 96] width 1 height 5
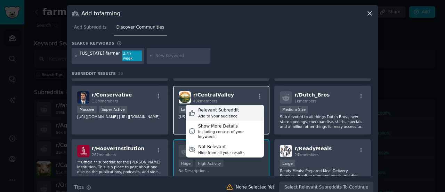
click at [209, 113] on div "Add to your audience" at bounding box center [218, 115] width 41 height 5
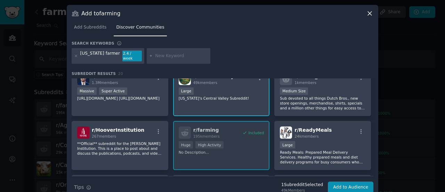
scroll to position [0, 0]
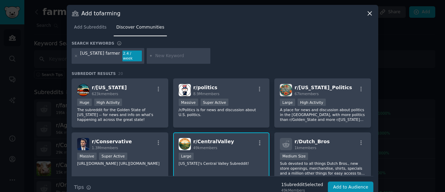
click at [161, 54] on input "text" at bounding box center [181, 56] width 53 height 6
type input "central valley grapes"
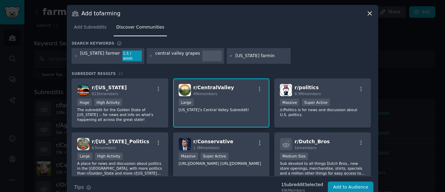
type input "[US_STATE] farming"
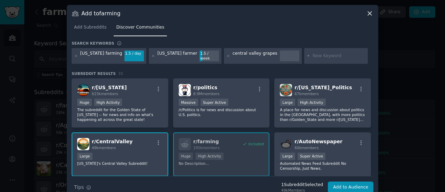
click at [369, 13] on icon at bounding box center [370, 13] width 4 height 4
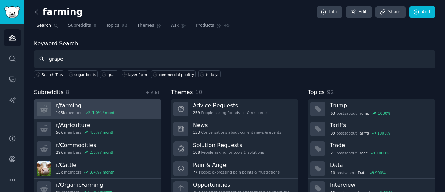
type input "grape"
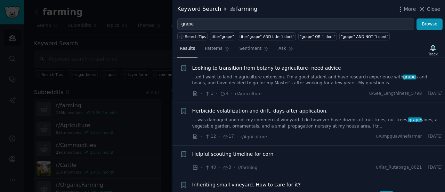
scroll to position [9, 0]
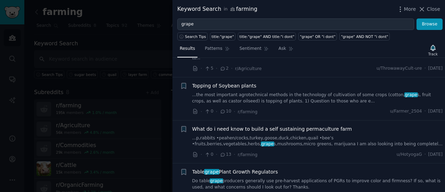
scroll to position [355, 0]
click at [134, 69] on div at bounding box center [222, 96] width 445 height 192
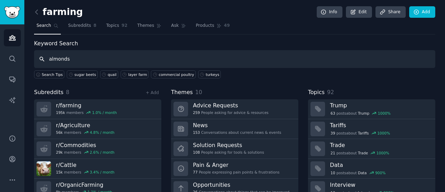
type input "almonds"
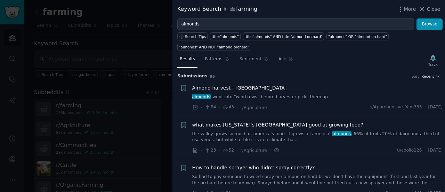
click at [246, 84] on span "Almond harvest - Central CA" at bounding box center [239, 87] width 95 height 7
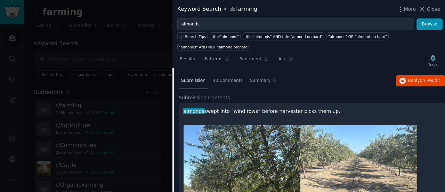
scroll to position [43, 0]
click at [228, 78] on span "43 Comments" at bounding box center [228, 81] width 30 height 6
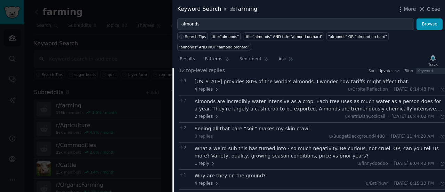
scroll to position [0, 0]
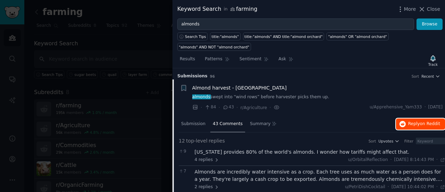
click at [415, 121] on span "Reply on Reddit" at bounding box center [424, 124] width 32 height 6
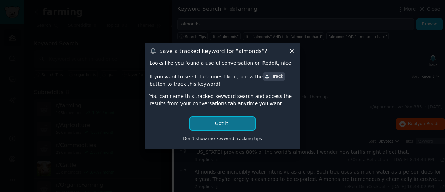
click at [232, 119] on button "Got it!" at bounding box center [222, 123] width 65 height 13
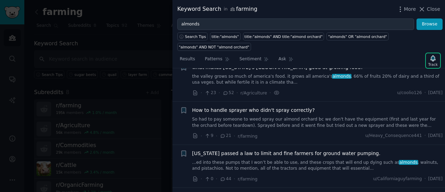
scroll to position [354, 0]
click at [285, 106] on span "How to handle sprayer who didn't spray correctly?" at bounding box center [253, 109] width 123 height 7
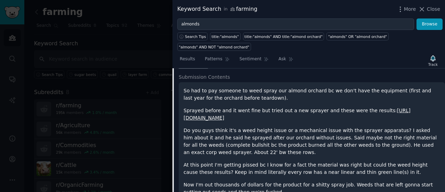
scroll to position [129, 0]
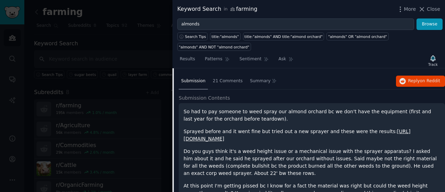
click at [196, 78] on span "Submission" at bounding box center [193, 81] width 24 height 6
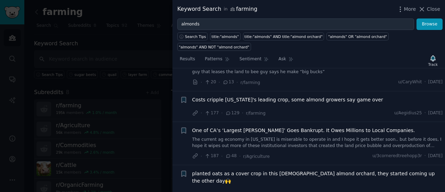
scroll to position [885, 0]
click at [228, 96] on span "Costs cripple California's leading crop, some almond growers say game over" at bounding box center [287, 99] width 191 height 7
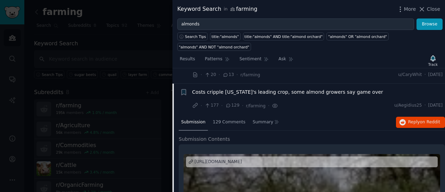
scroll to position [733, 0]
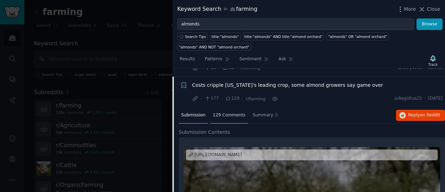
click at [223, 112] on span "129 Comments" at bounding box center [229, 115] width 33 height 6
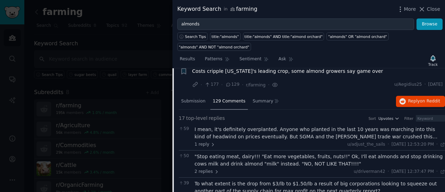
scroll to position [738, 0]
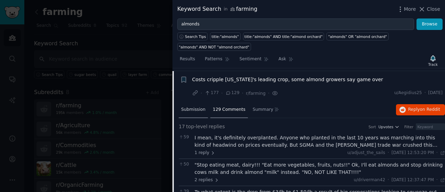
click at [196, 106] on span "Submission" at bounding box center [193, 109] width 24 height 6
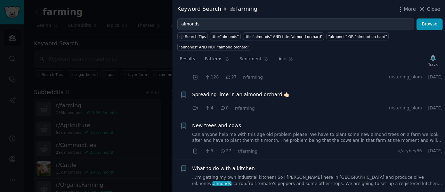
scroll to position [1021, 0]
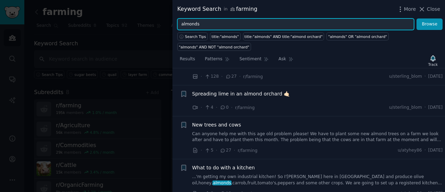
drag, startPoint x: 239, startPoint y: 23, endPoint x: 168, endPoint y: 23, distance: 70.6
click at [168, 23] on div "Keyword Search in farming More Close almonds Browse Search Tips title:"almonds"…" at bounding box center [222, 96] width 445 height 192
paste input "pistachio"
click at [417, 18] on button "Browse" at bounding box center [430, 24] width 26 height 12
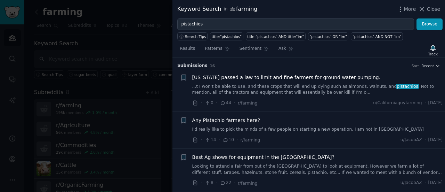
click at [237, 120] on span "Any Pistachio farmers here?" at bounding box center [226, 119] width 68 height 7
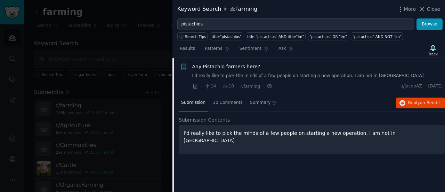
scroll to position [62, 0]
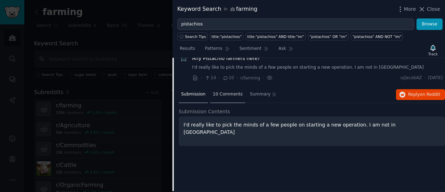
click at [225, 95] on span "10 Comments" at bounding box center [228, 94] width 30 height 6
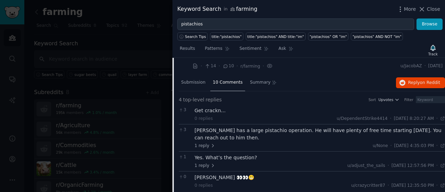
scroll to position [56, 0]
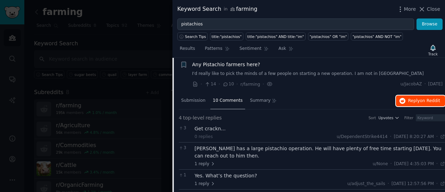
click at [406, 102] on button "Reply on Reddit" at bounding box center [420, 100] width 49 height 11
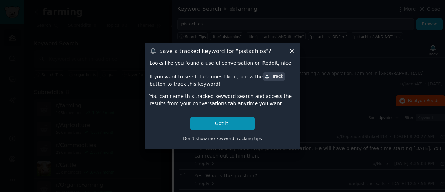
click at [292, 48] on div "Save a tracked keyword for " pistachios "? Looks like you found a useful conver…" at bounding box center [223, 95] width 156 height 107
click at [292, 50] on icon at bounding box center [291, 50] width 7 height 7
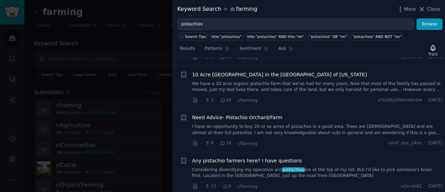
scroll to position [249, 0]
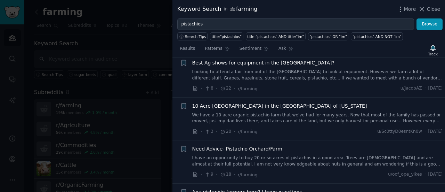
click at [262, 103] on span "10 Acre Pistachio Farm in the High Desert of California" at bounding box center [279, 105] width 175 height 7
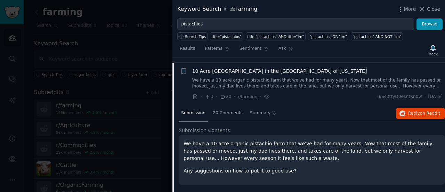
scroll to position [133, 0]
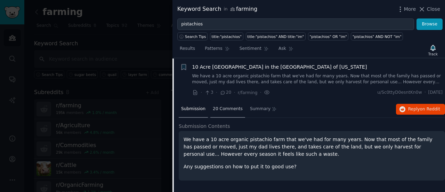
click at [234, 108] on span "20 Comments" at bounding box center [228, 109] width 30 height 6
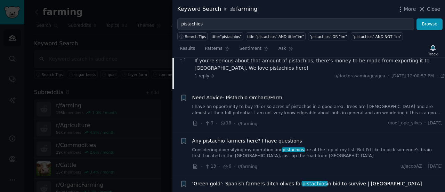
scroll to position [343, 0]
click at [238, 97] on span "Need Advice- Pistachio Orchard/Farm" at bounding box center [237, 97] width 90 height 7
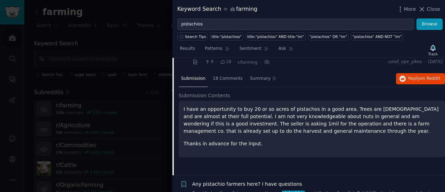
scroll to position [206, 0]
click at [226, 83] on div "18 Comments" at bounding box center [227, 79] width 35 height 17
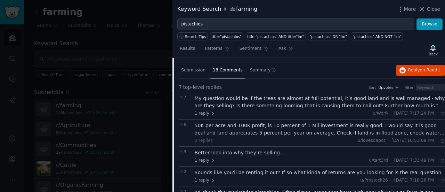
scroll to position [216, 0]
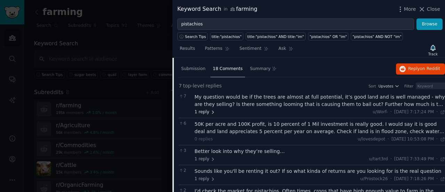
click at [206, 112] on span "1 reply" at bounding box center [205, 112] width 21 height 6
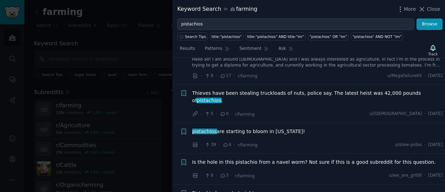
scroll to position [622, 0]
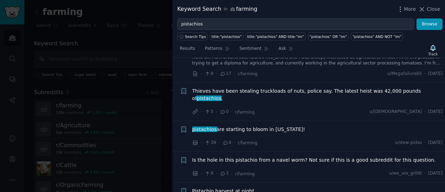
click at [228, 126] on span "pistachios are starting to bloom in California!" at bounding box center [248, 129] width 113 height 7
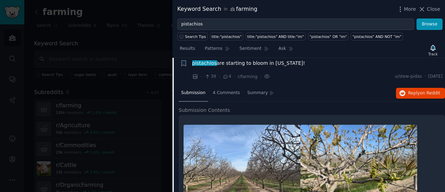
scroll to position [446, 0]
click at [227, 90] on span "4 Comments" at bounding box center [226, 93] width 27 height 6
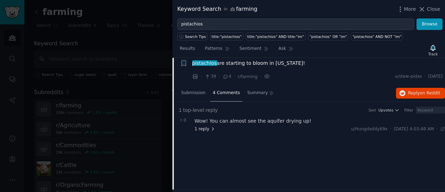
click at [202, 126] on span "1 reply" at bounding box center [205, 129] width 21 height 6
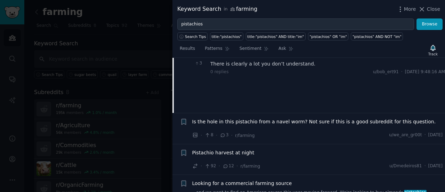
scroll to position [524, 0]
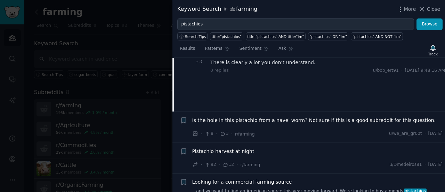
click at [280, 116] on span "Is the hole in this pistachio from a navel worm? Not sure if this is a good sub…" at bounding box center [314, 119] width 244 height 7
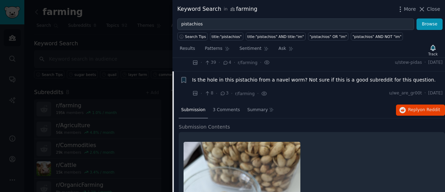
scroll to position [458, 0]
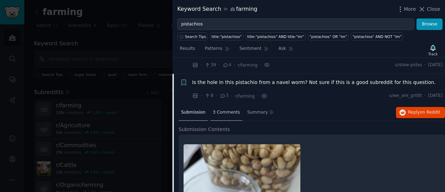
click at [224, 104] on div "3 Comments" at bounding box center [226, 112] width 32 height 17
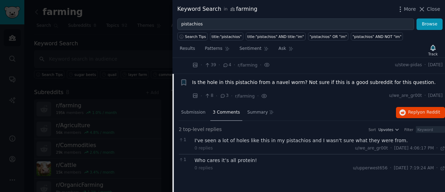
click at [232, 79] on span "Is the hole in this pistachio from a navel worm? Not sure if this is a good sub…" at bounding box center [314, 82] width 244 height 7
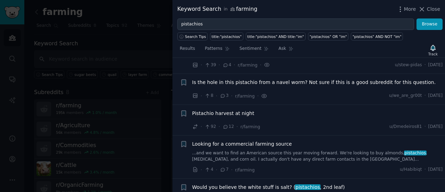
click at [232, 79] on span "Is the hole in this pistachio from a navel worm? Not sure if this is a good sub…" at bounding box center [314, 82] width 244 height 7
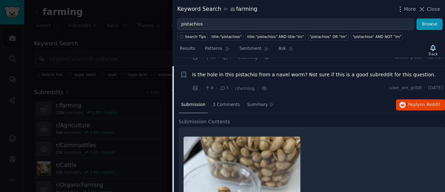
scroll to position [466, 0]
click at [223, 102] on span "3 Comments" at bounding box center [226, 105] width 27 height 6
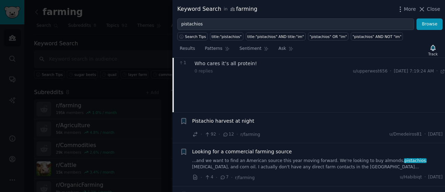
scroll to position [562, 0]
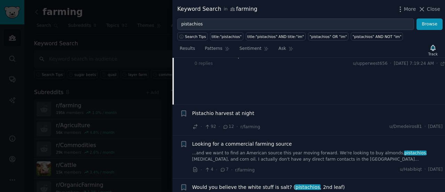
click at [245, 183] on span "Would you believe the white stuff is salt? ( pistachios , 2nd leaf)" at bounding box center [268, 186] width 153 height 7
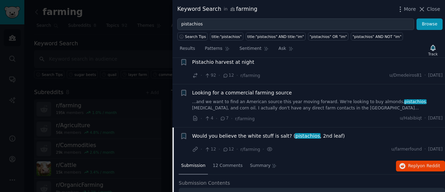
scroll to position [516, 0]
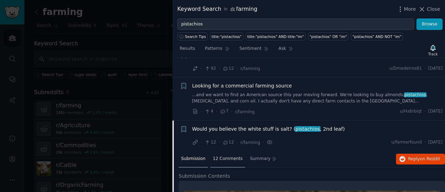
click at [227, 155] on span "12 Comments" at bounding box center [228, 158] width 30 height 6
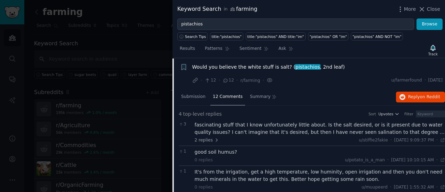
scroll to position [588, 0]
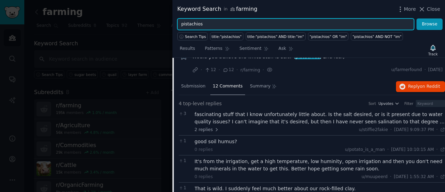
drag, startPoint x: 217, startPoint y: 23, endPoint x: 169, endPoint y: 23, distance: 47.3
click at [169, 23] on div "Keyword Search in farming More Close pistachios Browse Search Tips title:"pista…" at bounding box center [222, 96] width 445 height 192
click at [417, 18] on button "Browse" at bounding box center [430, 24] width 26 height 12
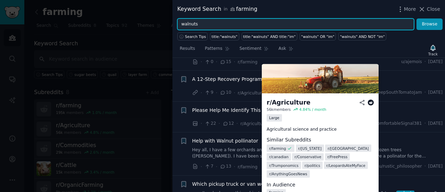
scroll to position [216, 0]
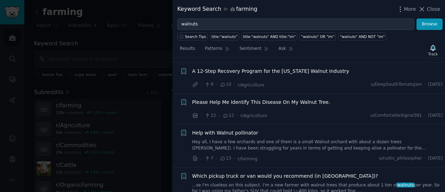
click at [261, 100] on span "Please Help Me Identify This Disease On My Walnut Tree." at bounding box center [261, 101] width 138 height 7
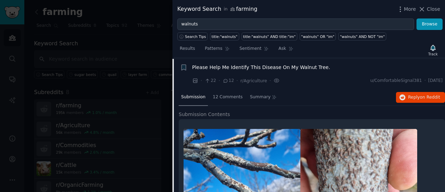
scroll to position [266, 0]
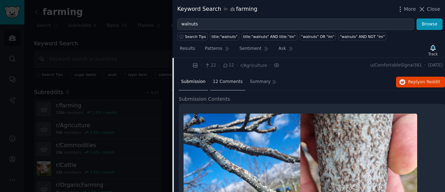
click at [221, 81] on span "12 Comments" at bounding box center [228, 82] width 30 height 6
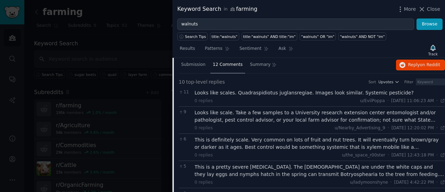
scroll to position [283, 0]
click at [197, 62] on span "Submission" at bounding box center [193, 64] width 24 height 6
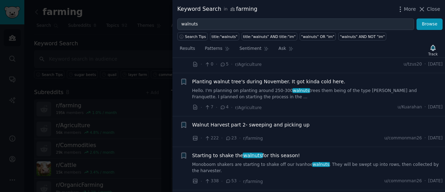
scroll to position [1121, 0]
click at [257, 121] on span "Walnut Harvest part 2- sweeping and picking up" at bounding box center [251, 124] width 118 height 7
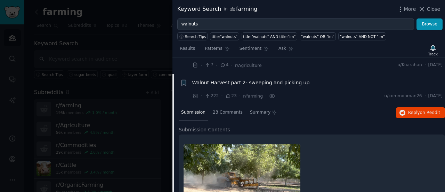
scroll to position [754, 0]
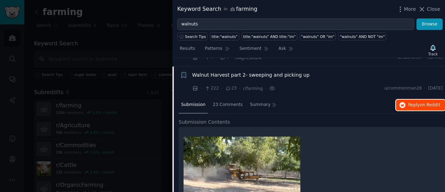
click at [405, 102] on icon "button" at bounding box center [402, 105] width 6 height 6
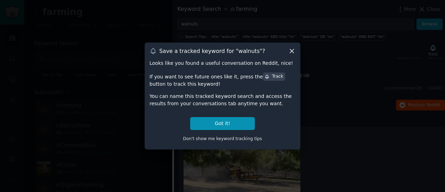
click at [290, 49] on icon at bounding box center [292, 51] width 4 height 4
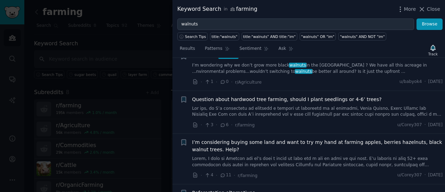
scroll to position [1203, 0]
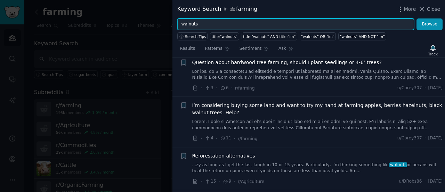
drag, startPoint x: 203, startPoint y: 23, endPoint x: 162, endPoint y: 24, distance: 40.7
click at [162, 24] on div "Keyword Search in farming More Close walnuts Browse Search Tips title:"walnuts"…" at bounding box center [222, 96] width 445 height 192
type input "apricots"
click at [417, 18] on button "Browse" at bounding box center [430, 24] width 26 height 12
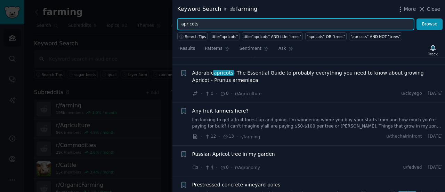
scroll to position [172, 0]
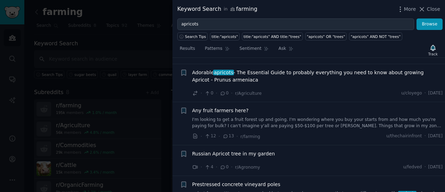
click at [218, 107] on span "Any fruit farmers here?" at bounding box center [220, 110] width 56 height 7
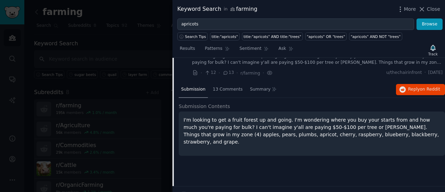
scroll to position [235, 0]
click at [218, 82] on div "13 Comments" at bounding box center [227, 89] width 35 height 17
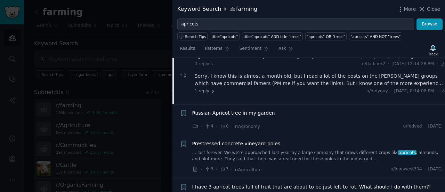
scroll to position [402, 0]
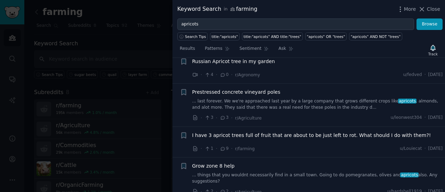
click at [140, 111] on div at bounding box center [222, 96] width 445 height 192
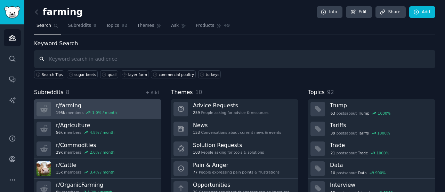
scroll to position [47, 0]
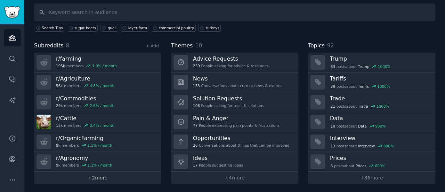
click at [101, 176] on link "+ 2 more" at bounding box center [97, 177] width 127 height 12
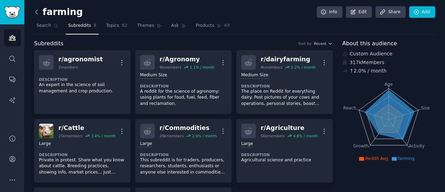
click at [37, 8] on icon at bounding box center [36, 11] width 7 height 7
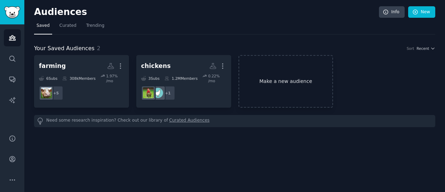
click at [296, 81] on link "Make a new audience" at bounding box center [285, 81] width 95 height 52
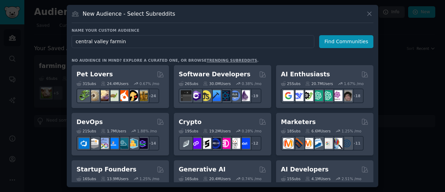
type input "central valley farming"
click button "Find Communities" at bounding box center [346, 41] width 54 height 13
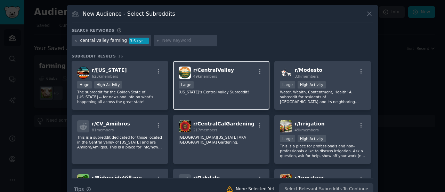
click at [241, 72] on div "r/ CentralValley 49k members" at bounding box center [222, 72] width 86 height 12
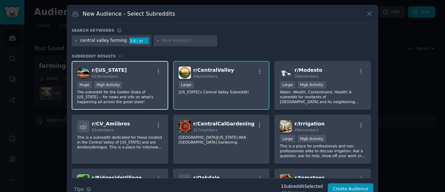
click at [136, 68] on div "r/ California 623k members" at bounding box center [120, 72] width 86 height 12
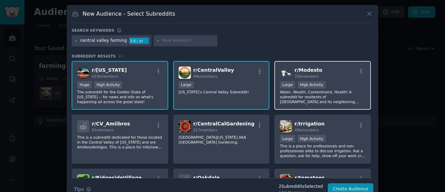
click at [331, 70] on div "r/ Modesto 33k members" at bounding box center [323, 72] width 86 height 12
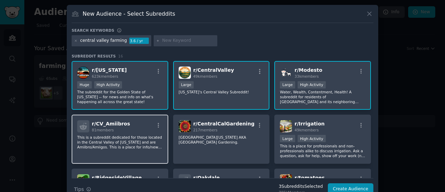
click at [128, 135] on p "This is a subreddit dedicated for those located in the Central Valley of [US_ST…" at bounding box center [120, 142] width 86 height 15
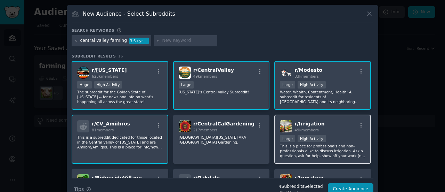
click at [338, 139] on div "Large High Activity" at bounding box center [323, 139] width 86 height 9
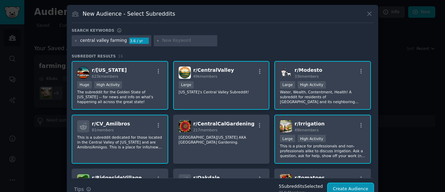
click at [351, 188] on button "Create Audience" at bounding box center [351, 189] width 46 height 12
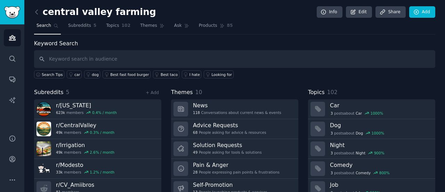
click at [123, 54] on input "text" at bounding box center [234, 59] width 401 height 18
type input "walnuts"
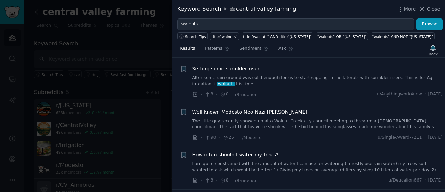
scroll to position [322, 0]
click at [89, 111] on div at bounding box center [222, 96] width 445 height 192
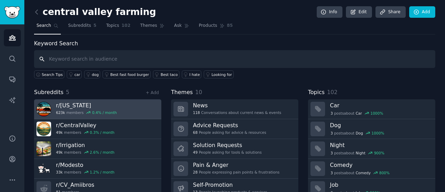
scroll to position [47, 0]
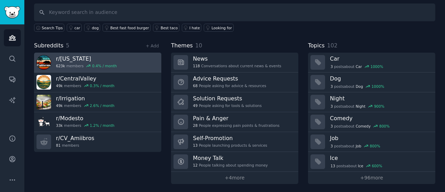
click at [85, 68] on div "r/ California 623k members 0.4 % / month" at bounding box center [86, 62] width 61 height 15
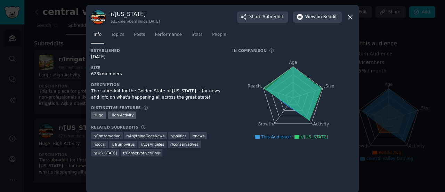
click at [414, 65] on div at bounding box center [222, 96] width 445 height 192
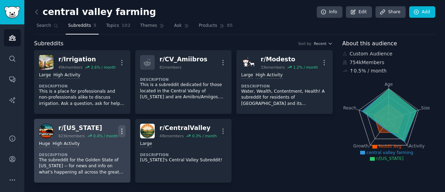
click at [119, 128] on icon "button" at bounding box center [121, 130] width 7 height 7
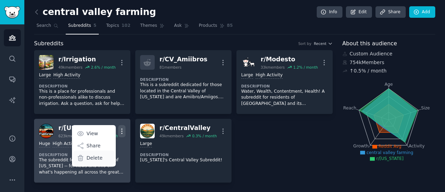
click at [90, 160] on p "Delete" at bounding box center [95, 157] width 16 height 7
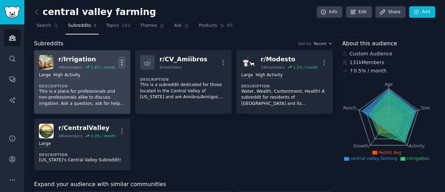
click at [119, 62] on icon "button" at bounding box center [121, 62] width 7 height 7
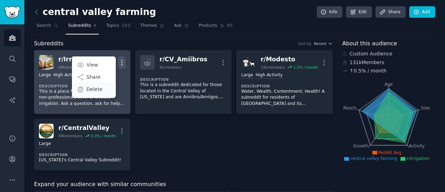
click at [108, 90] on div "Delete" at bounding box center [93, 89] width 41 height 15
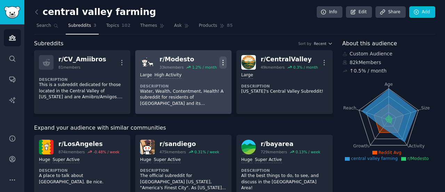
click at [224, 62] on icon "button" at bounding box center [222, 62] width 7 height 7
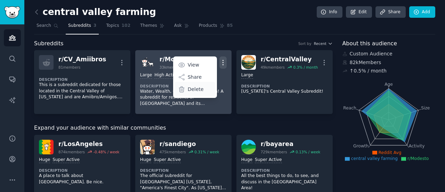
click at [209, 89] on div "Delete" at bounding box center [194, 89] width 41 height 15
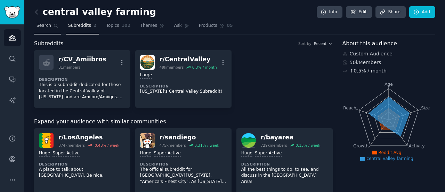
click at [46, 29] on link "Search" at bounding box center [47, 27] width 27 height 14
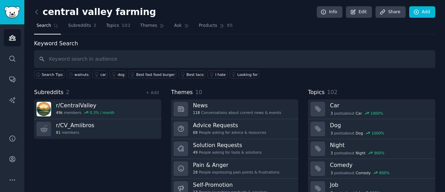
click at [106, 56] on input "text" at bounding box center [234, 59] width 401 height 18
type input "apricots"
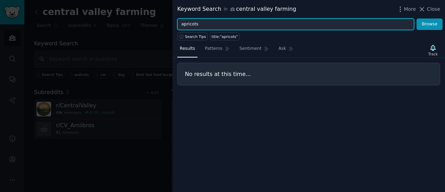
drag, startPoint x: 204, startPoint y: 25, endPoint x: 175, endPoint y: 23, distance: 28.6
click at [175, 23] on div "apricots Browse" at bounding box center [308, 24] width 273 height 12
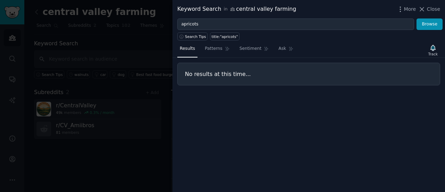
click at [175, 23] on div "apricots Browse" at bounding box center [308, 24] width 273 height 12
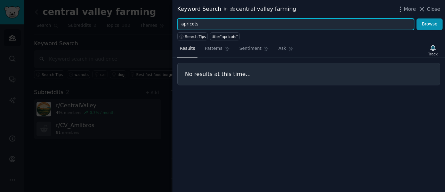
click at [196, 24] on input "apricots" at bounding box center [295, 24] width 237 height 12
type input "a"
type input "pistachios"
click at [417, 18] on button "Browse" at bounding box center [430, 24] width 26 height 12
drag, startPoint x: 219, startPoint y: 25, endPoint x: 171, endPoint y: 20, distance: 48.9
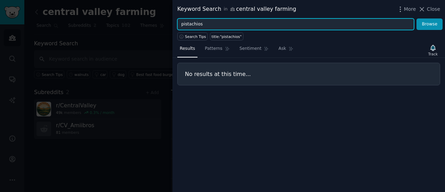
click at [171, 20] on div "Keyword Search in central valley farming More Close pistachios Browse Search Ti…" at bounding box center [222, 96] width 445 height 192
type input "farming"
click at [417, 18] on button "Browse" at bounding box center [430, 24] width 26 height 12
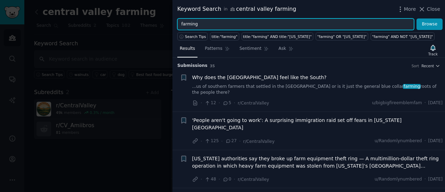
drag, startPoint x: 203, startPoint y: 24, endPoint x: 176, endPoint y: 21, distance: 27.0
click at [176, 21] on div "farming Browse" at bounding box center [308, 24] width 273 height 12
type input "walnuts"
click at [417, 18] on button "Browse" at bounding box center [430, 24] width 26 height 12
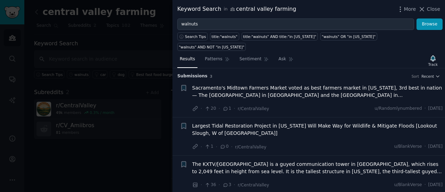
click at [110, 142] on div at bounding box center [222, 96] width 445 height 192
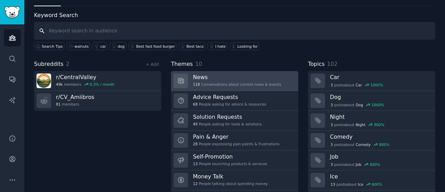
scroll to position [31, 0]
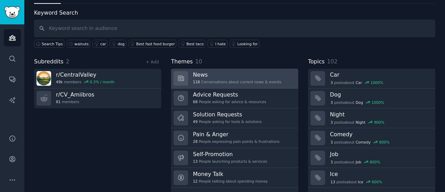
click at [220, 102] on div "68 People asking for advice & resources" at bounding box center [229, 101] width 73 height 5
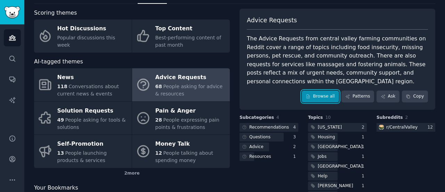
click at [320, 95] on link "Browse all" at bounding box center [320, 96] width 37 height 12
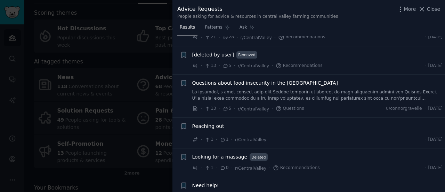
scroll to position [23, 0]
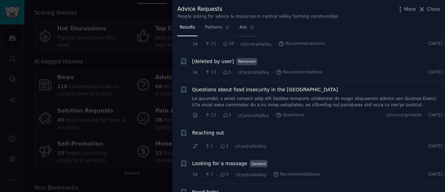
click at [138, 64] on div at bounding box center [222, 96] width 445 height 192
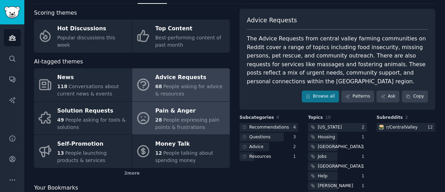
click at [161, 117] on span "People expressing pain points & frustrations" at bounding box center [187, 123] width 64 height 13
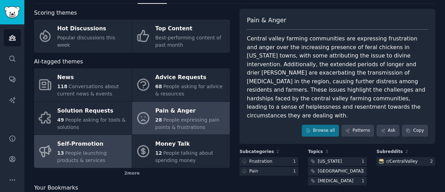
click at [109, 149] on div "13 People launching products & services" at bounding box center [92, 156] width 71 height 15
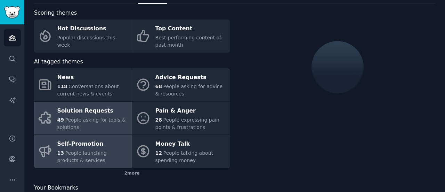
click at [101, 110] on div "Solution Requests" at bounding box center [92, 110] width 71 height 11
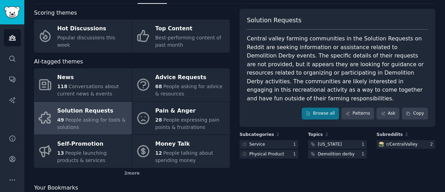
click at [85, 10] on div "Scoring themes" at bounding box center [132, 13] width 196 height 9
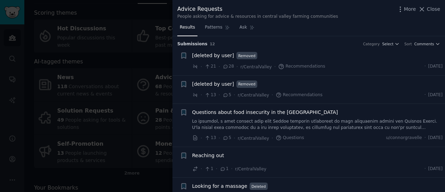
click at [57, 52] on div at bounding box center [222, 96] width 445 height 192
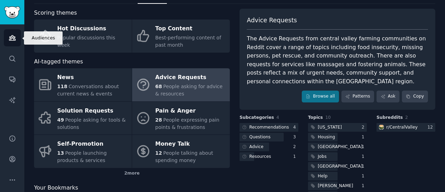
click at [11, 37] on icon "Sidebar" at bounding box center [12, 37] width 7 height 7
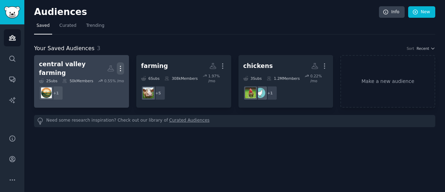
click at [122, 62] on button "More" at bounding box center [120, 68] width 7 height 12
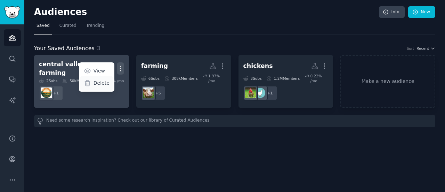
click at [109, 79] on p "Delete" at bounding box center [102, 82] width 16 height 7
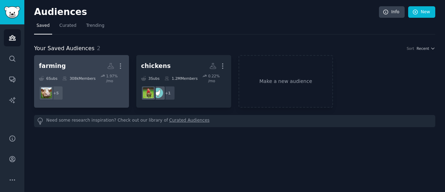
click at [82, 68] on h2 "farming More" at bounding box center [81, 66] width 85 height 12
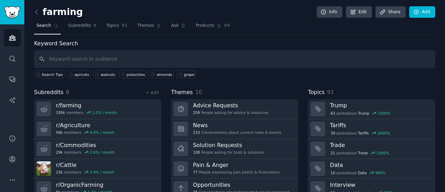
click at [315, 57] on input "text" at bounding box center [234, 59] width 401 height 18
type input "peaches"
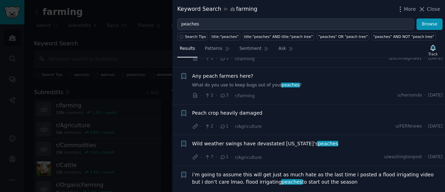
scroll to position [502, 0]
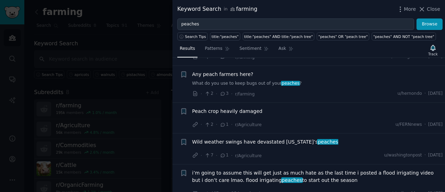
click at [235, 71] on span "Any peach farmers here?" at bounding box center [222, 74] width 61 height 7
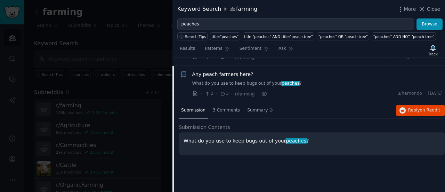
scroll to position [508, 0]
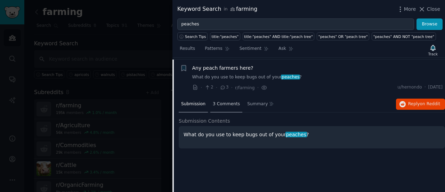
click at [223, 105] on div "3 Comments" at bounding box center [226, 104] width 32 height 17
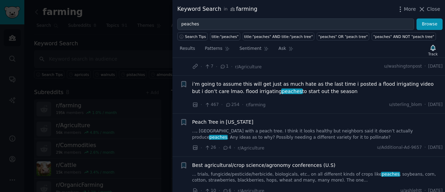
scroll to position [695, 0]
click at [225, 87] on span "i’m going to assume this will get just as much hate as the last time i posted a…" at bounding box center [317, 87] width 251 height 15
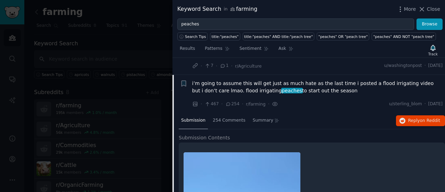
scroll to position [606, 0]
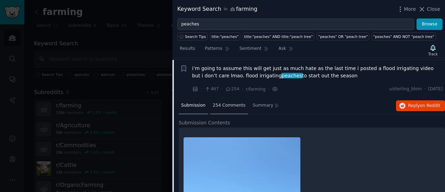
click at [223, 103] on span "254 Comments" at bounding box center [229, 105] width 33 height 6
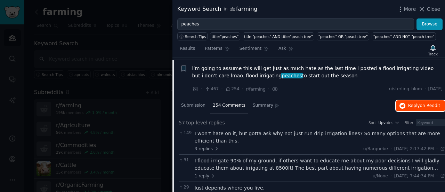
click at [411, 103] on span "Reply on Reddit" at bounding box center [424, 106] width 32 height 6
